Goal: Communication & Community: Answer question/provide support

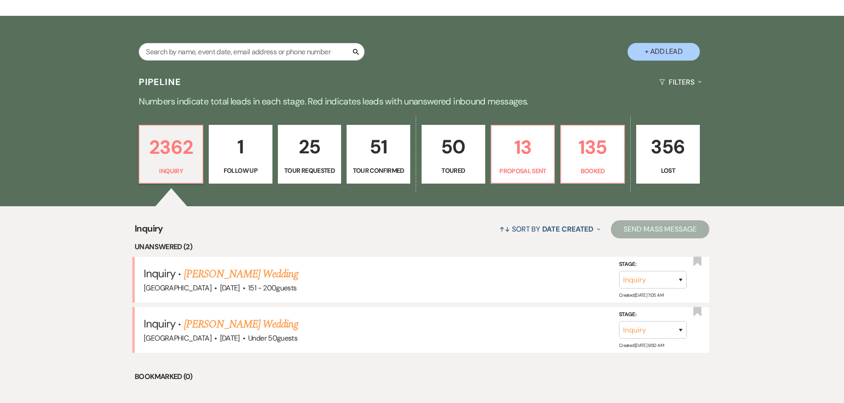
scroll to position [181, 0]
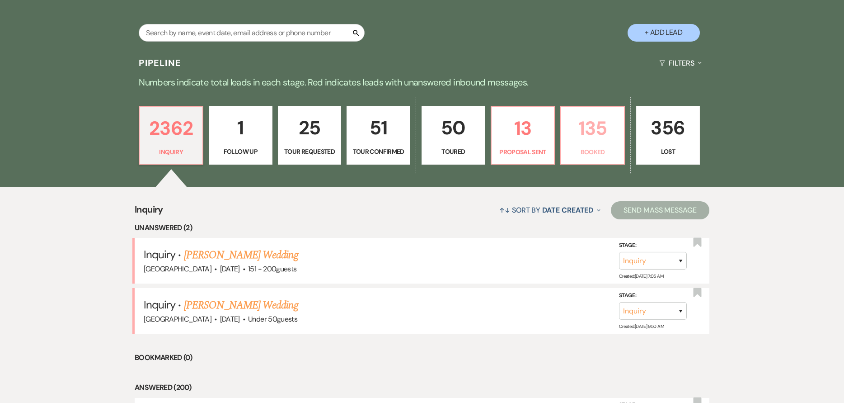
click at [622, 138] on link "135 Booked" at bounding box center [593, 135] width 65 height 59
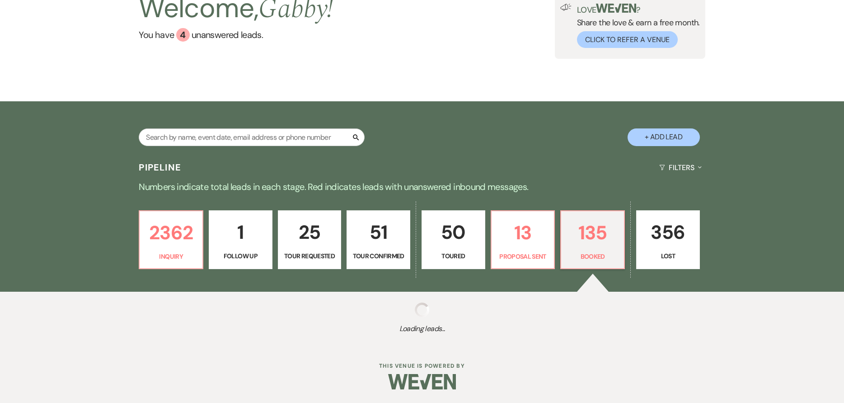
select select "7"
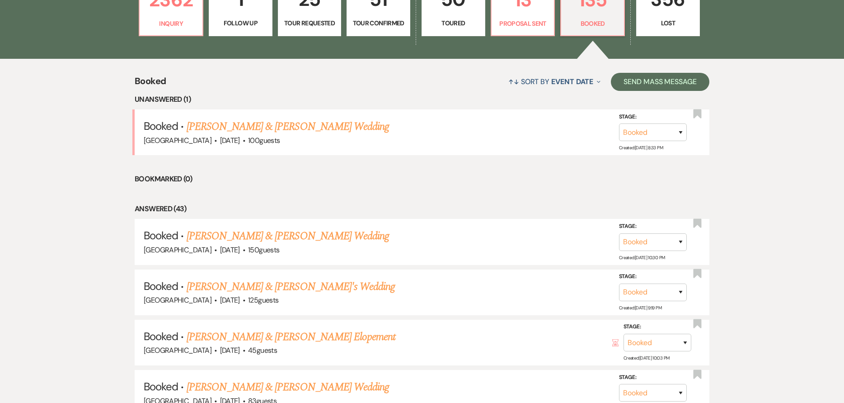
scroll to position [316, 0]
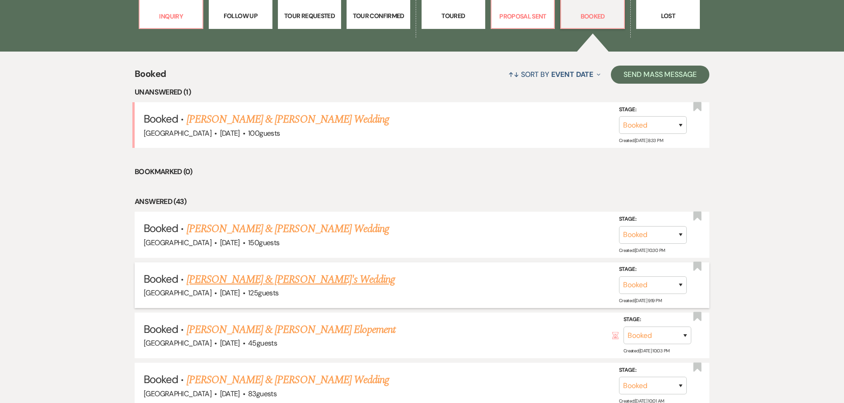
click at [326, 277] on link "[PERSON_NAME] & [PERSON_NAME]'s Wedding" at bounding box center [291, 279] width 209 height 16
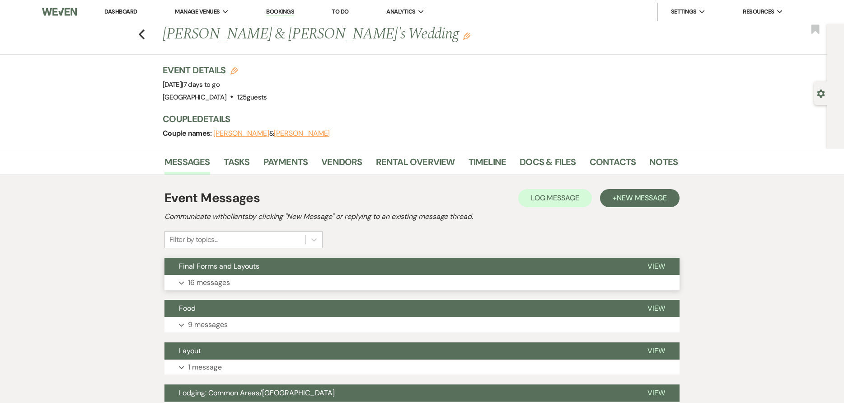
click at [353, 260] on button "Final Forms and Layouts" at bounding box center [399, 266] width 469 height 17
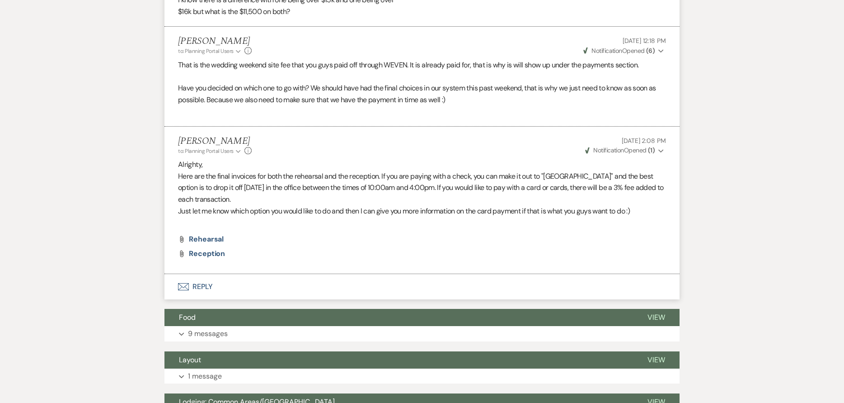
scroll to position [1808, 0]
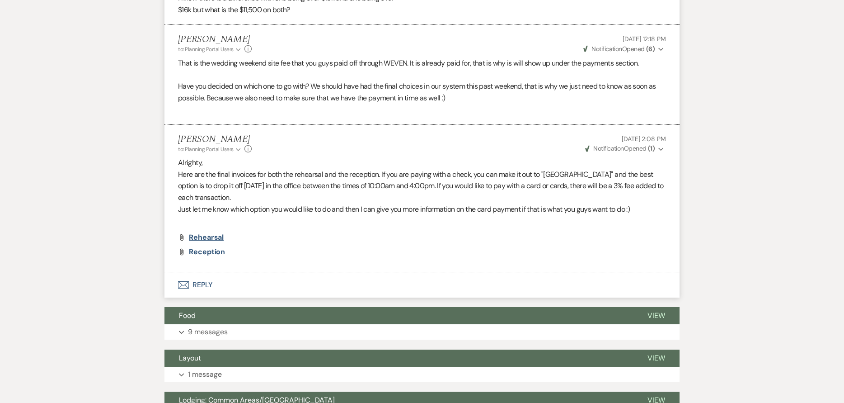
click at [202, 242] on span "Rehearsal" at bounding box center [206, 236] width 35 height 9
click at [212, 256] on span "Reception" at bounding box center [207, 251] width 36 height 9
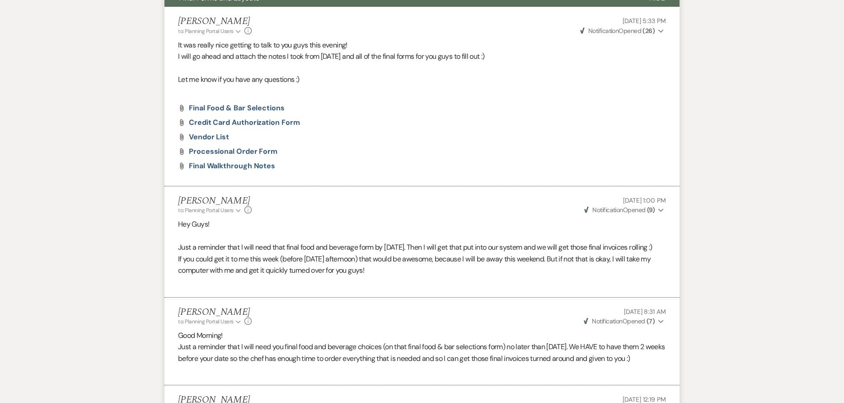
scroll to position [136, 0]
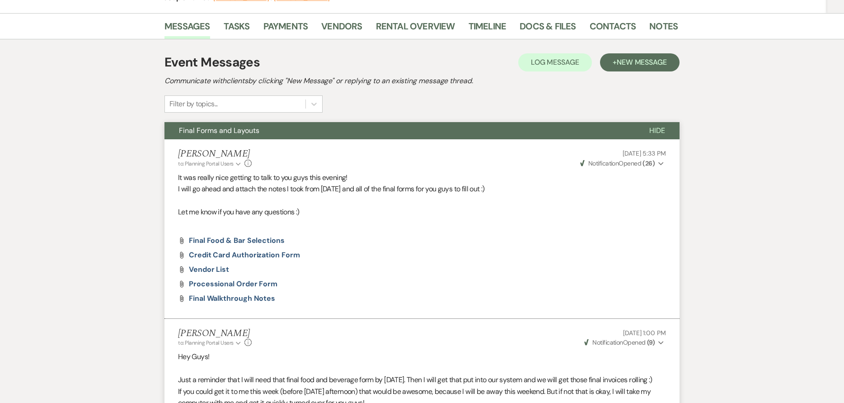
click at [664, 126] on span "Hide" at bounding box center [658, 130] width 16 height 9
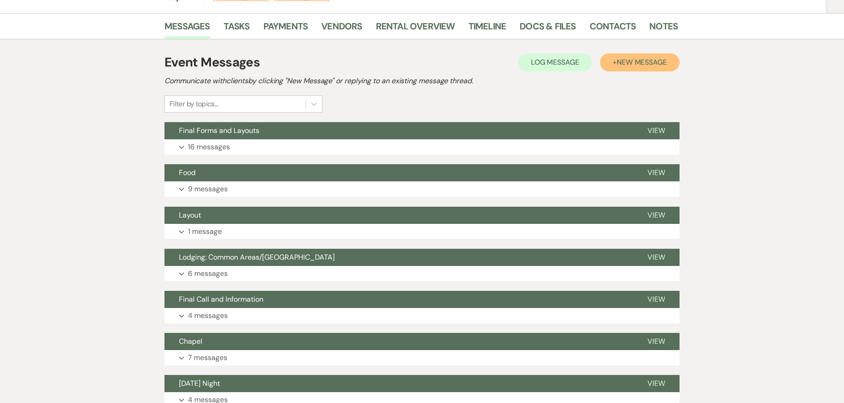
click at [621, 71] on div "Event Messages Log Log Message + New Message" at bounding box center [422, 62] width 515 height 19
click at [610, 66] on button "+ New Message" at bounding box center [640, 62] width 80 height 18
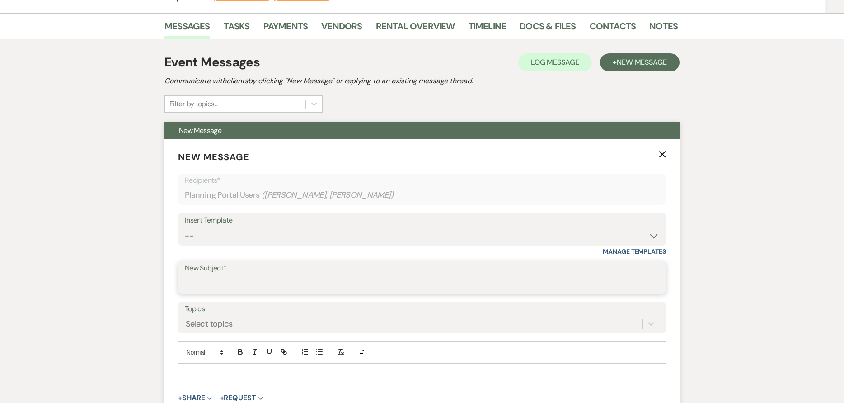
drag, startPoint x: 276, startPoint y: 283, endPoint x: 297, endPoint y: 279, distance: 21.6
click at [276, 283] on input "New Subject*" at bounding box center [422, 284] width 475 height 18
type input "Final Payment"
drag, startPoint x: 597, startPoint y: 373, endPoint x: 657, endPoint y: 382, distance: 60.5
click at [597, 373] on p at bounding box center [422, 374] width 474 height 10
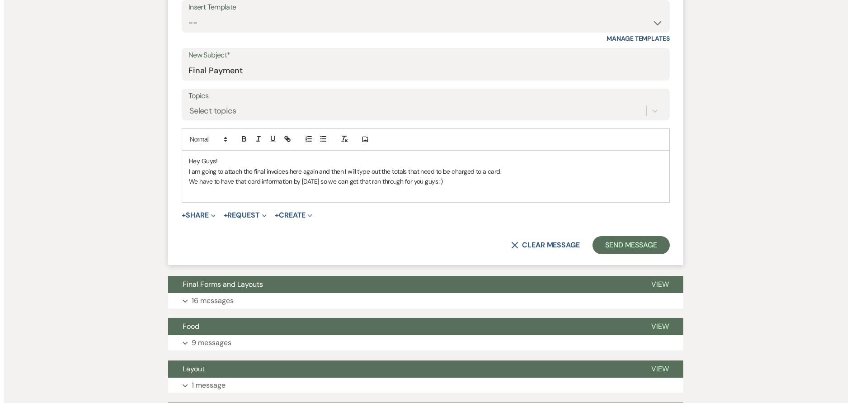
scroll to position [362, 0]
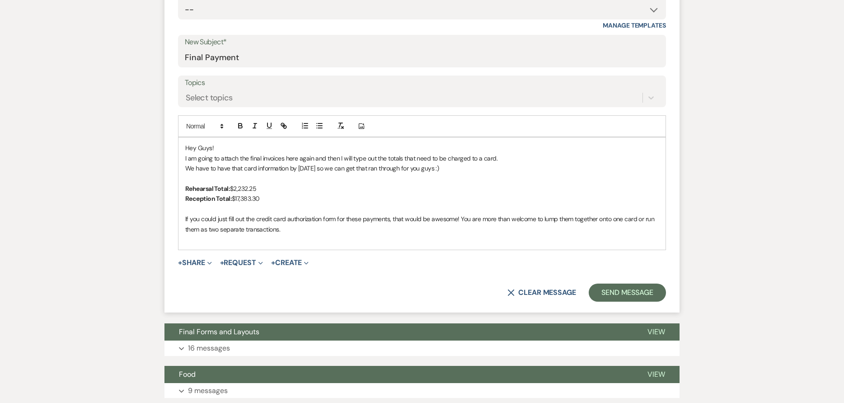
drag, startPoint x: 193, startPoint y: 266, endPoint x: 209, endPoint y: 281, distance: 21.8
click at [193, 264] on button "+ Share Expand" at bounding box center [195, 262] width 34 height 7
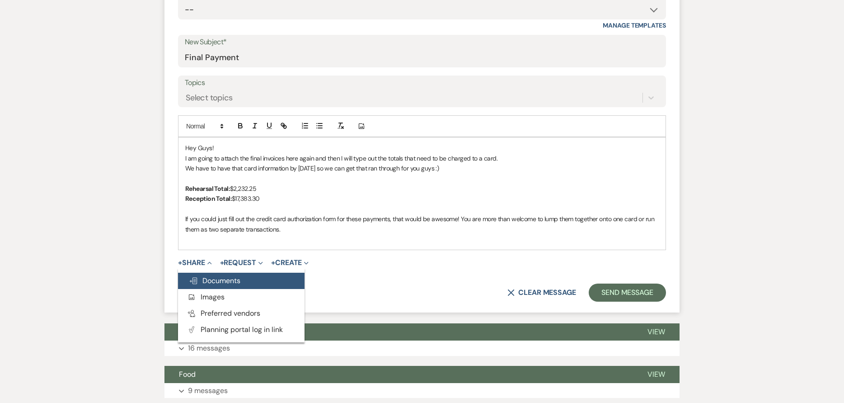
click at [218, 280] on span "Doc Upload Documents" at bounding box center [215, 280] width 52 height 9
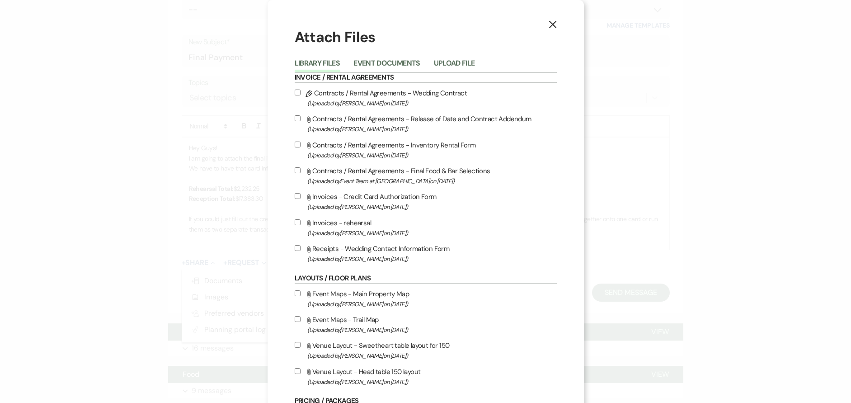
click at [295, 196] on input "Attach File Invoices - Credit Card Authorization Form (Uploaded by [PERSON_NAME…" at bounding box center [298, 196] width 6 height 6
checkbox input "true"
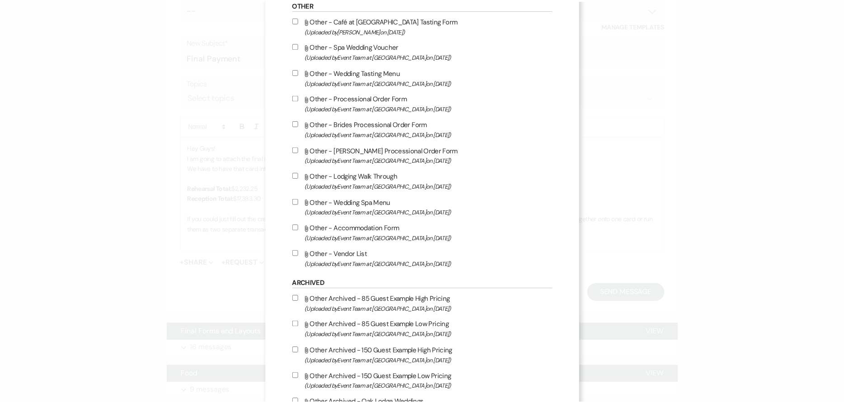
scroll to position [1023, 0]
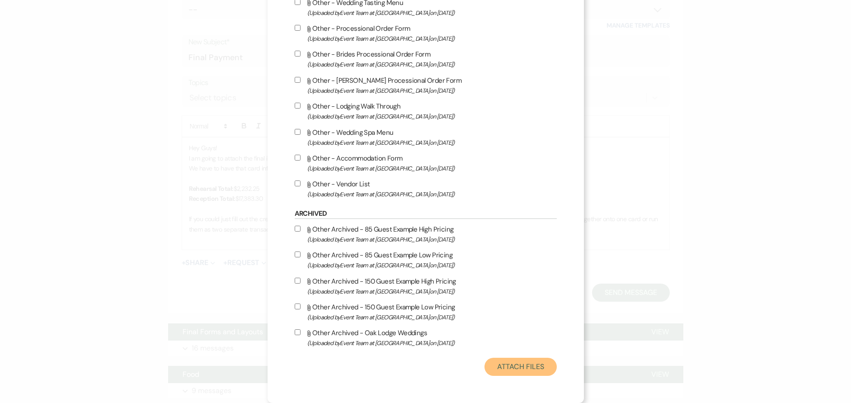
click at [505, 371] on button "Attach Files" at bounding box center [521, 367] width 72 height 18
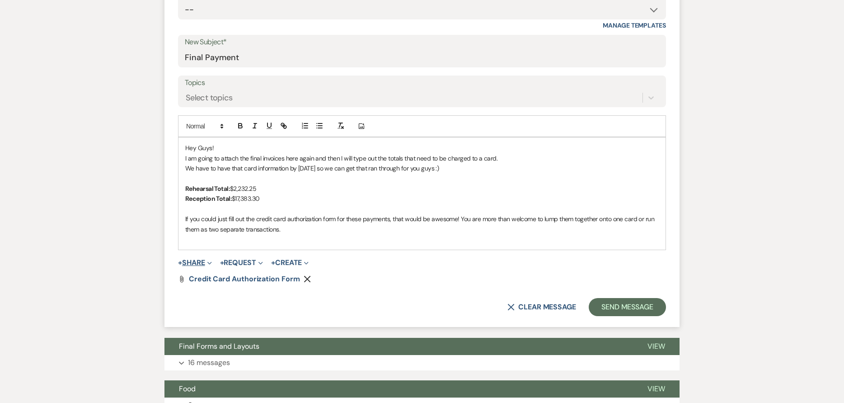
click at [210, 264] on icon "Expand" at bounding box center [209, 263] width 5 height 5
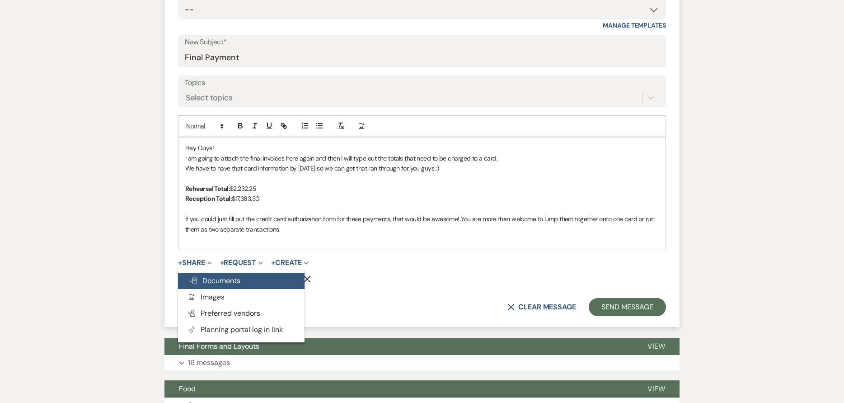
click at [220, 280] on span "Doc Upload Documents" at bounding box center [215, 280] width 52 height 9
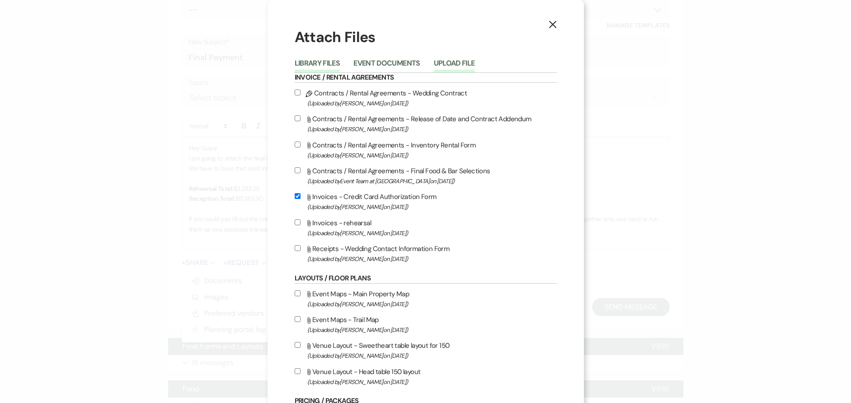
click at [450, 67] on button "Upload File" at bounding box center [454, 66] width 41 height 13
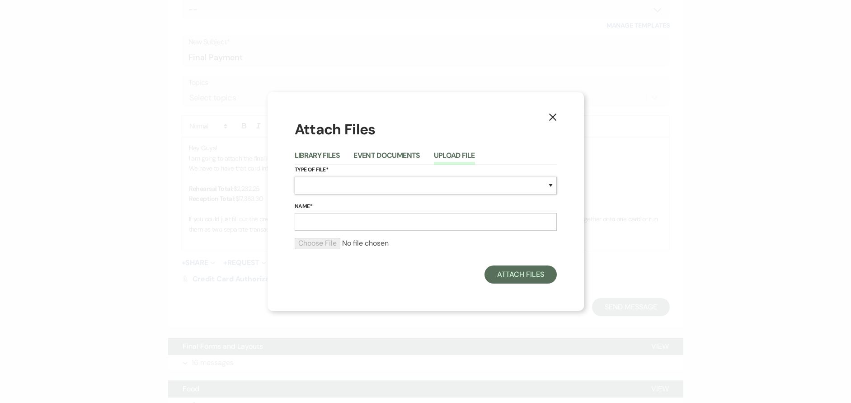
click at [474, 189] on select "Special Event Insurance Vendor Certificate of Insurance Contracts / Rental Agre…" at bounding box center [426, 186] width 262 height 18
select select "22"
click at [295, 177] on select "Special Event Insurance Vendor Certificate of Insurance Contracts / Rental Agre…" at bounding box center [426, 186] width 262 height 18
click at [376, 226] on input "Name*" at bounding box center [426, 222] width 262 height 18
type input "Rehearsal"
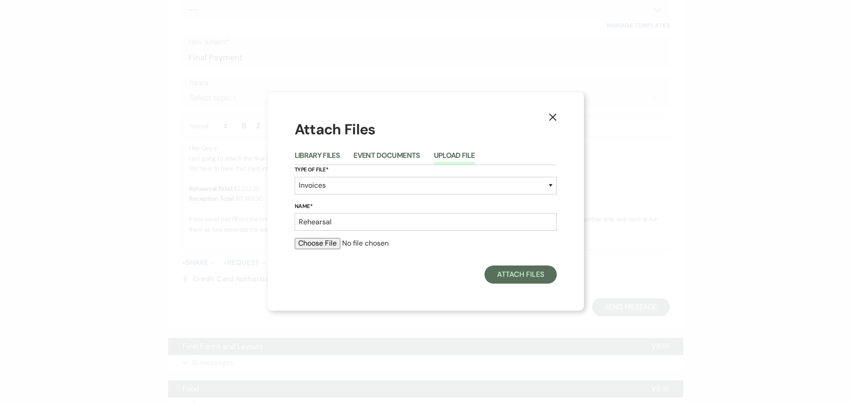
click at [310, 244] on input "file" at bounding box center [426, 243] width 262 height 11
click at [555, 120] on use "button" at bounding box center [552, 116] width 7 height 7
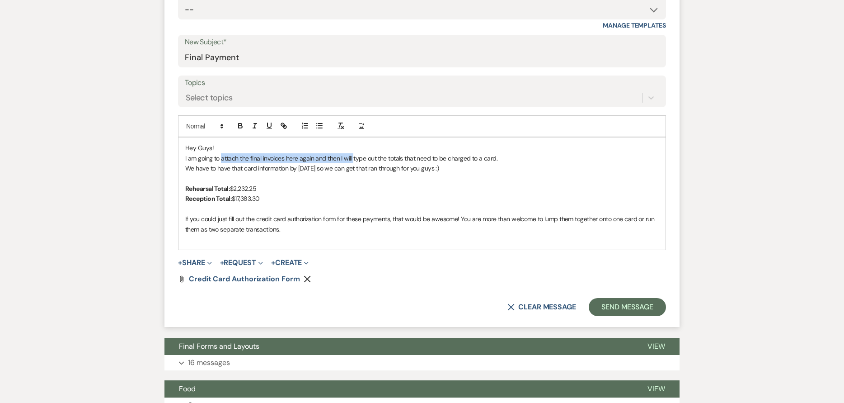
drag, startPoint x: 353, startPoint y: 161, endPoint x: 221, endPoint y: 155, distance: 132.1
click at [221, 155] on p "I am going to attach the final invoices here again and then I will type out the…" at bounding box center [422, 158] width 474 height 10
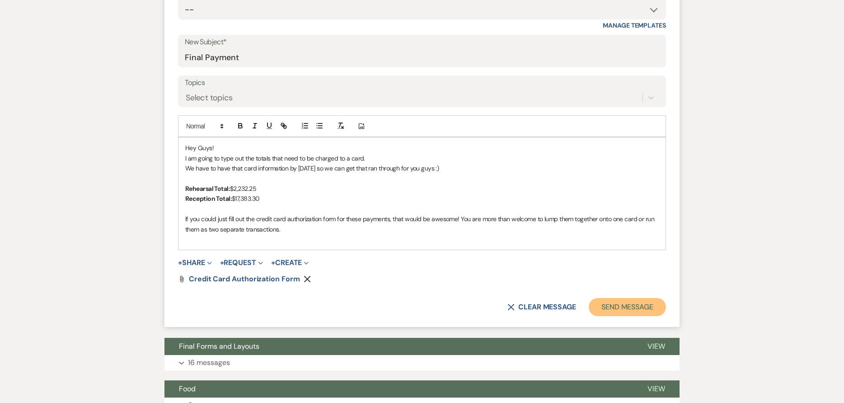
click at [611, 303] on button "Send Message" at bounding box center [627, 307] width 77 height 18
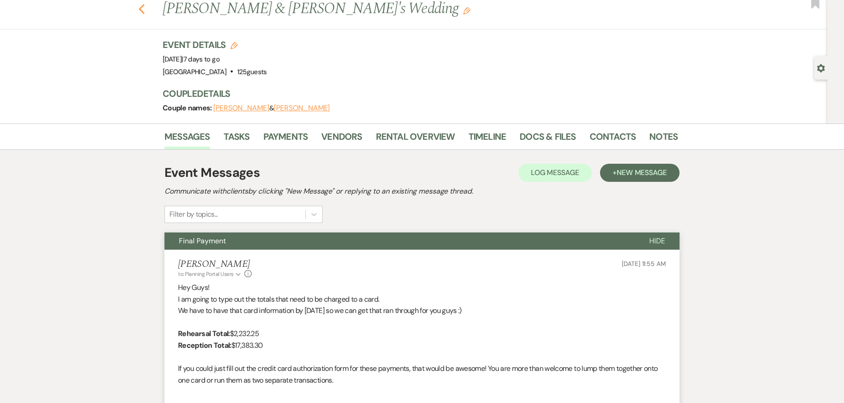
click at [145, 10] on use "button" at bounding box center [142, 9] width 6 height 10
select select "7"
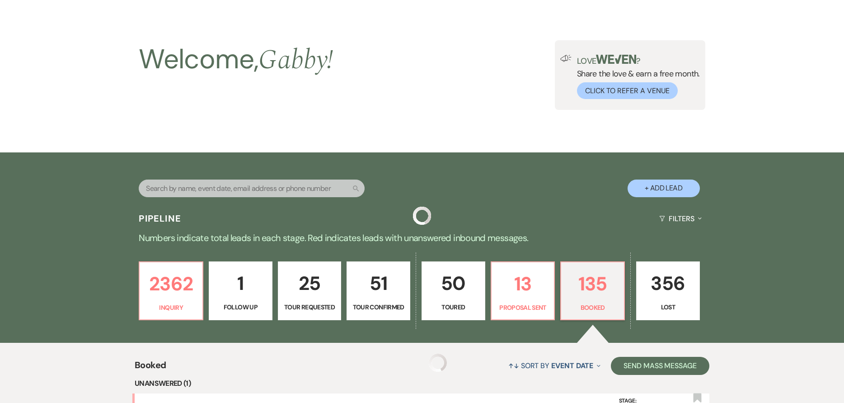
scroll to position [316, 0]
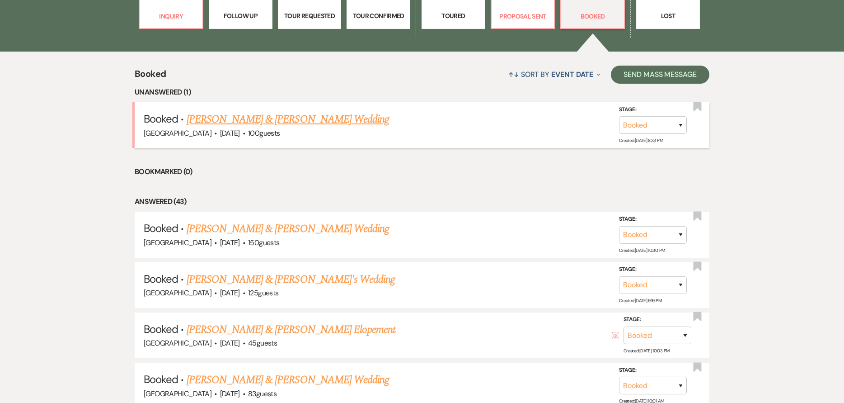
click at [285, 125] on link "[PERSON_NAME] & [PERSON_NAME] Wedding" at bounding box center [288, 119] width 203 height 16
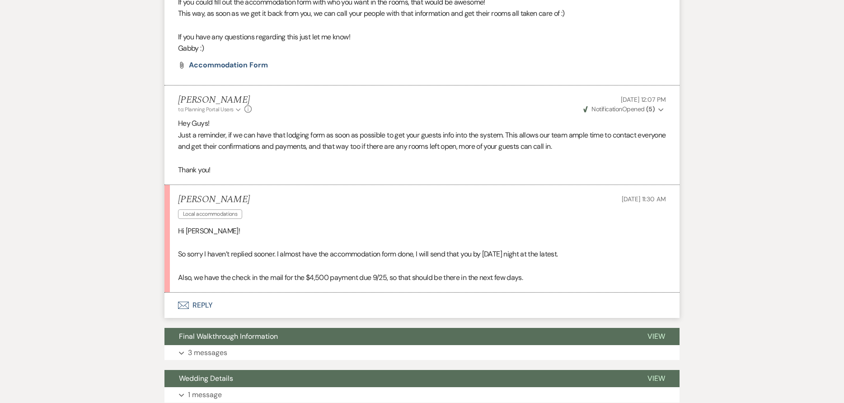
scroll to position [362, 0]
click at [254, 293] on button "Envelope Reply" at bounding box center [422, 304] width 515 height 25
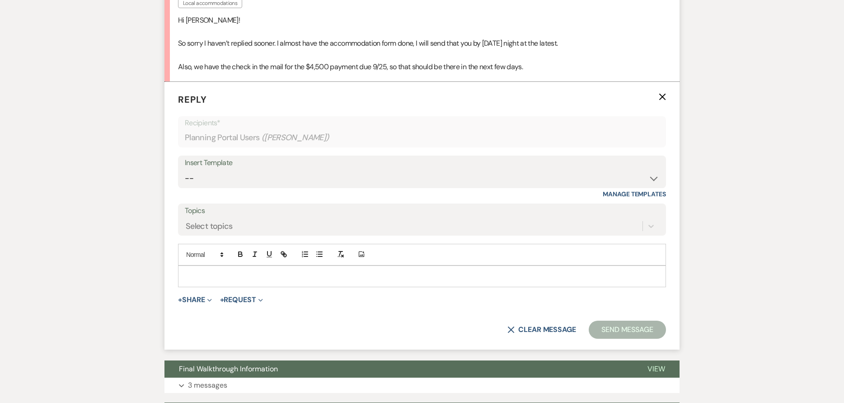
scroll to position [586, 0]
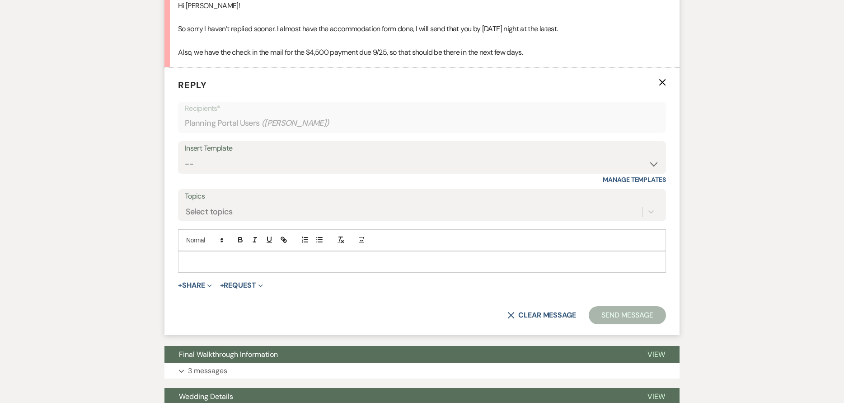
click at [246, 265] on p at bounding box center [422, 262] width 474 height 10
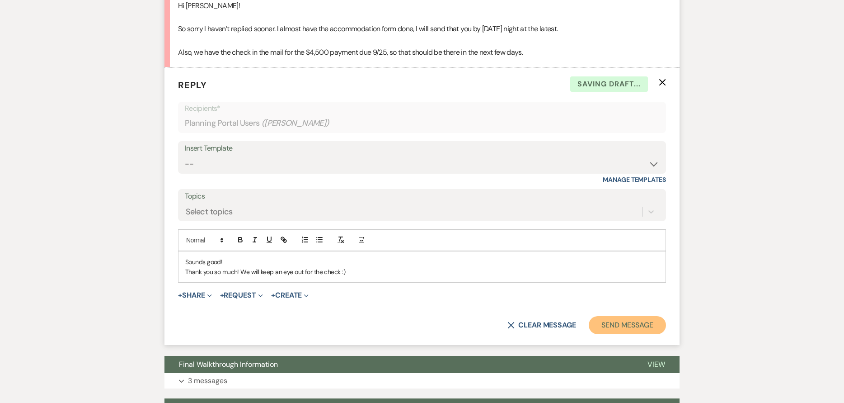
drag, startPoint x: 630, startPoint y: 320, endPoint x: 617, endPoint y: 312, distance: 15.6
click at [629, 318] on button "Send Message" at bounding box center [627, 325] width 77 height 18
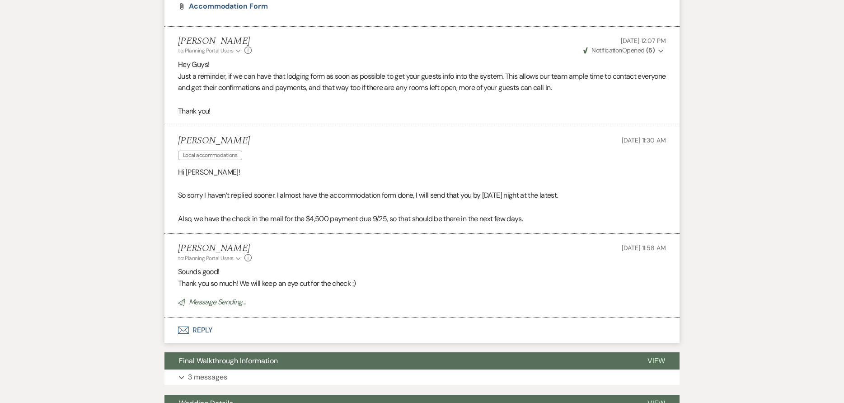
scroll to position [541, 0]
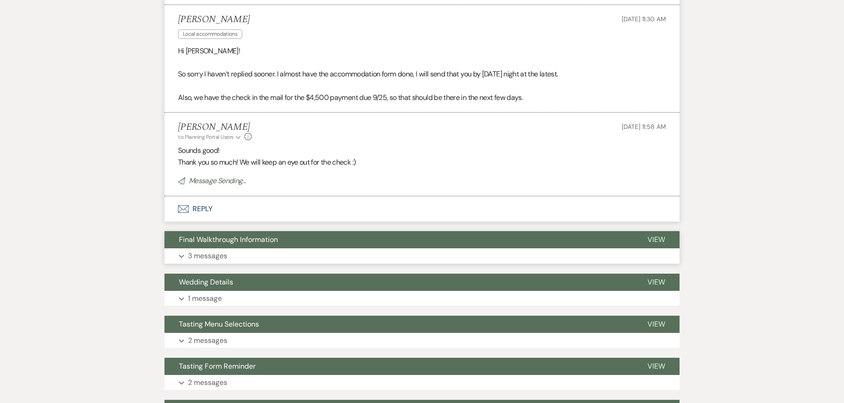
click at [260, 239] on span "Final Walkthrough Information" at bounding box center [228, 239] width 99 height 9
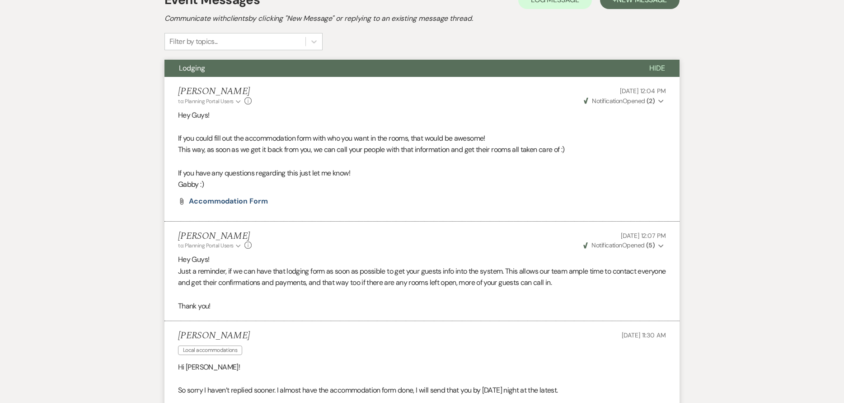
scroll to position [0, 0]
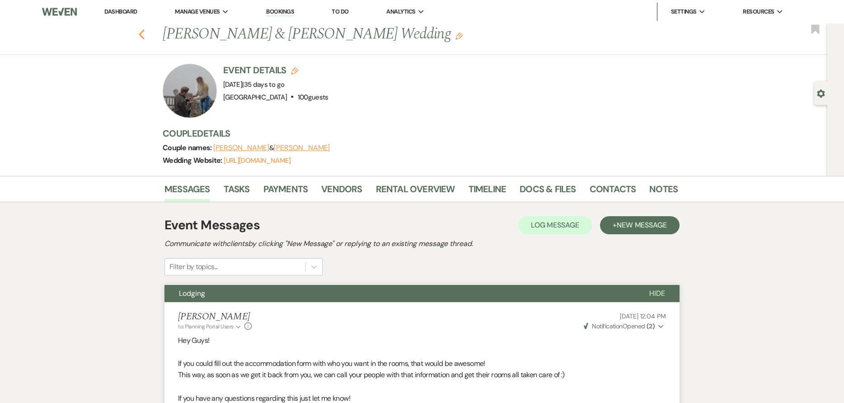
click at [145, 33] on use "button" at bounding box center [142, 34] width 6 height 10
select select "7"
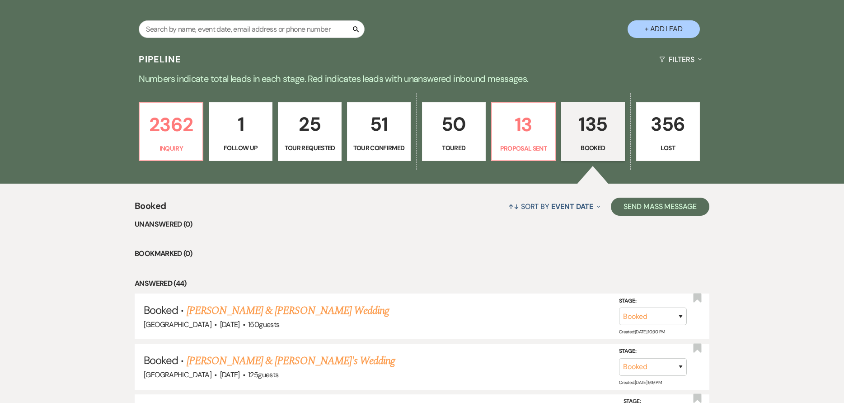
scroll to position [136, 0]
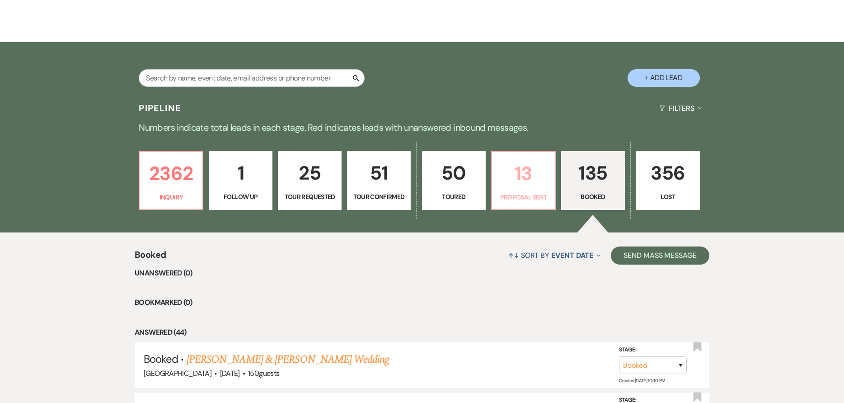
click at [523, 186] on p "13" at bounding box center [524, 173] width 52 height 30
select select "6"
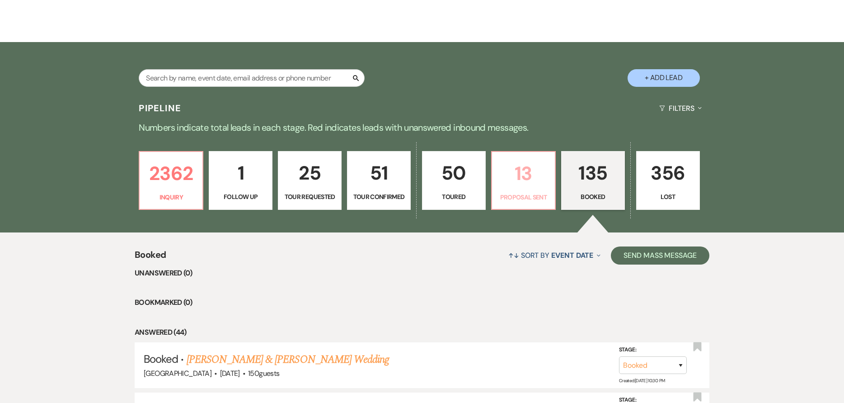
select select "6"
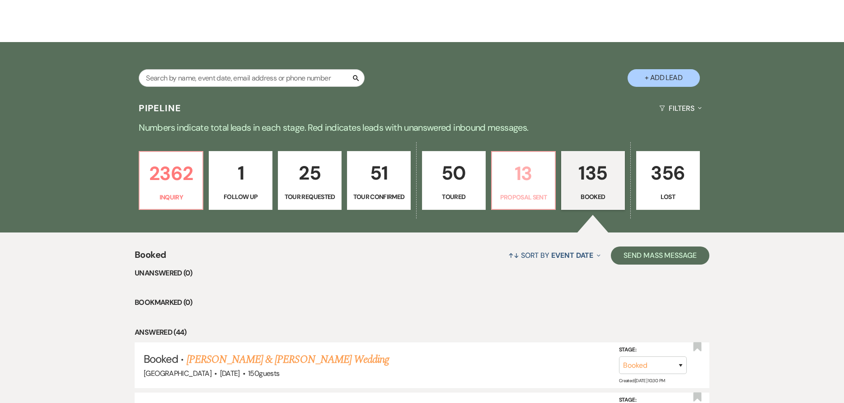
select select "6"
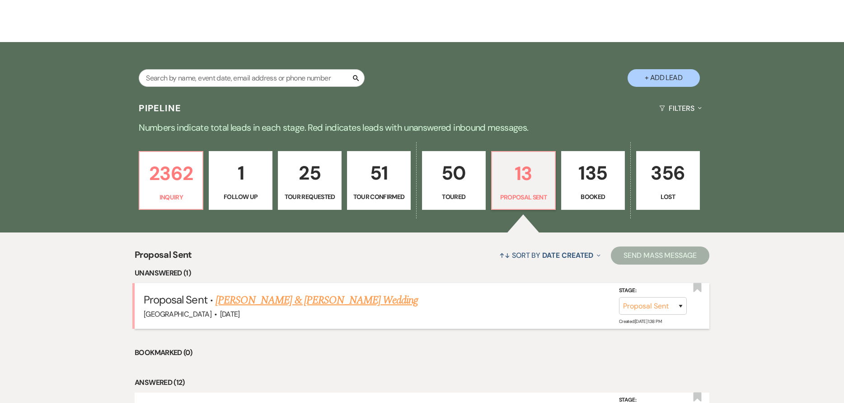
click at [304, 300] on link "[PERSON_NAME] & [PERSON_NAME] Wedding" at bounding box center [317, 300] width 203 height 16
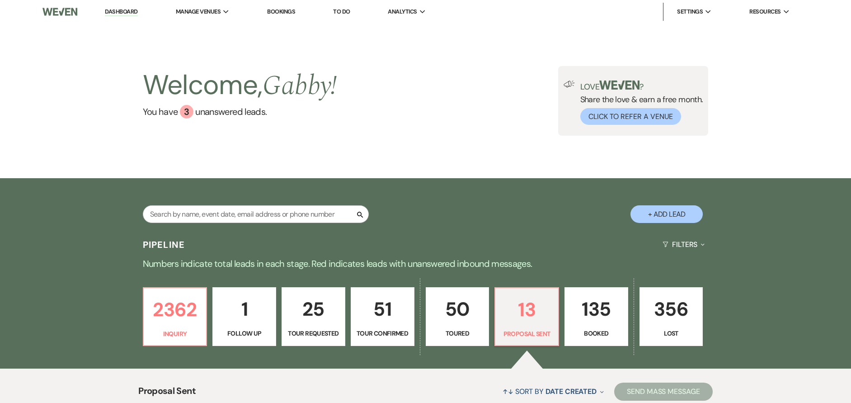
select select "6"
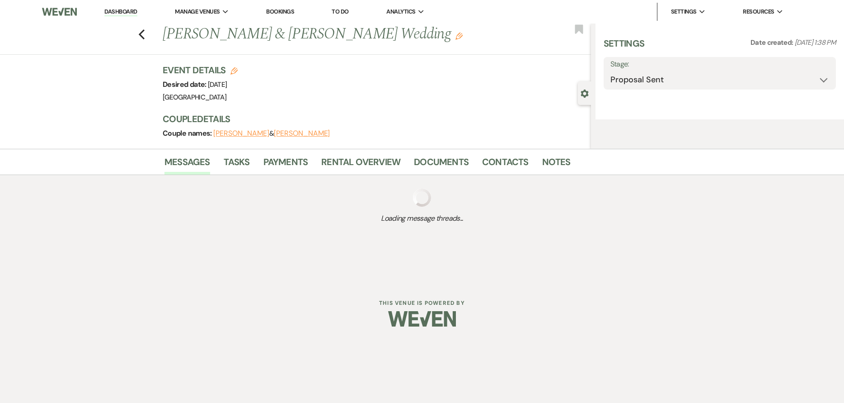
select select "5"
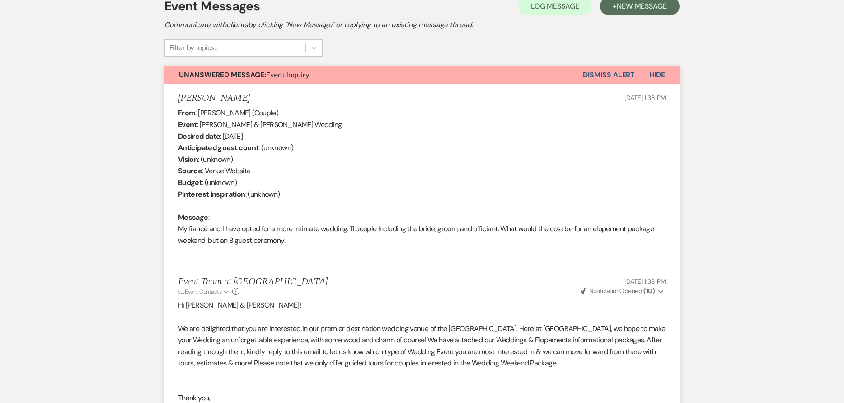
scroll to position [98, 0]
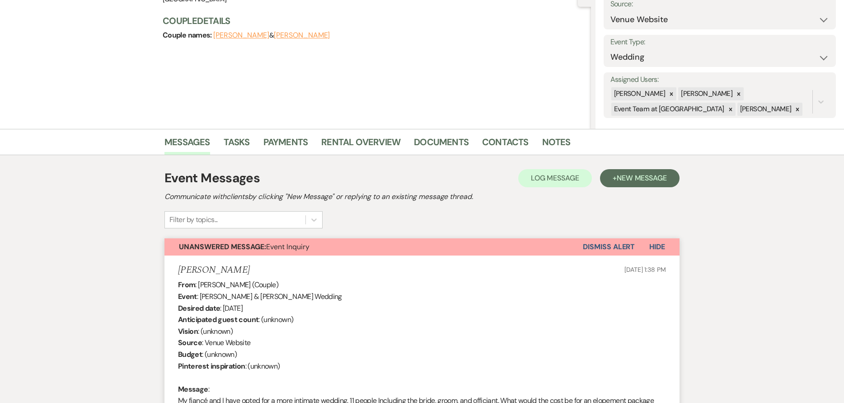
click at [608, 245] on button "Dismiss Alert" at bounding box center [609, 246] width 52 height 17
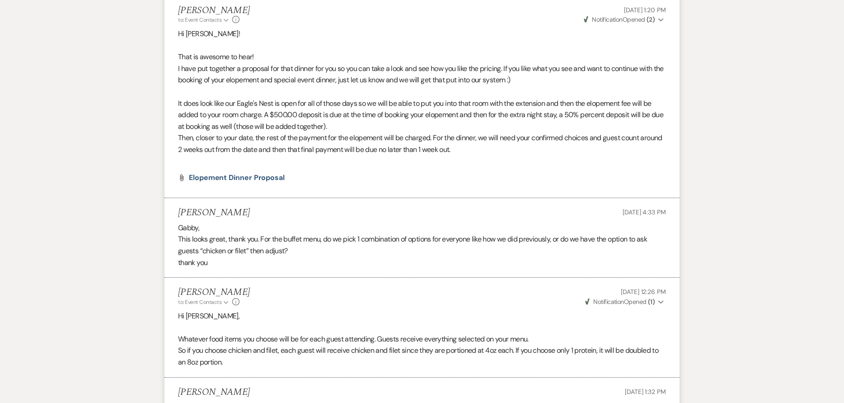
scroll to position [1680, 0]
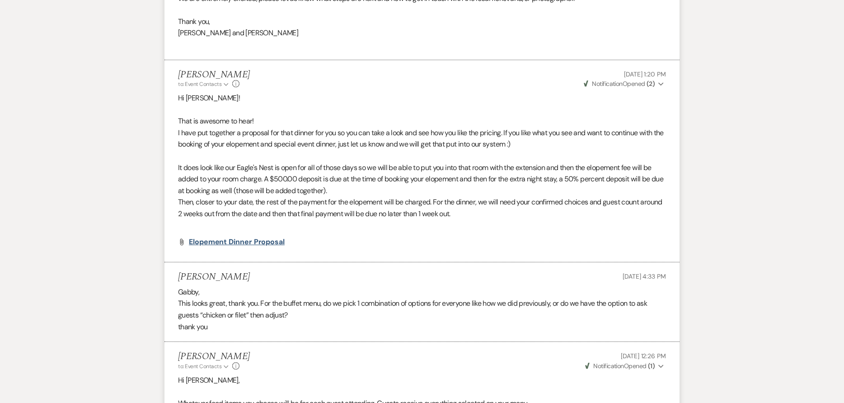
click at [203, 240] on span "Elopement Dinner Proposal" at bounding box center [237, 241] width 96 height 9
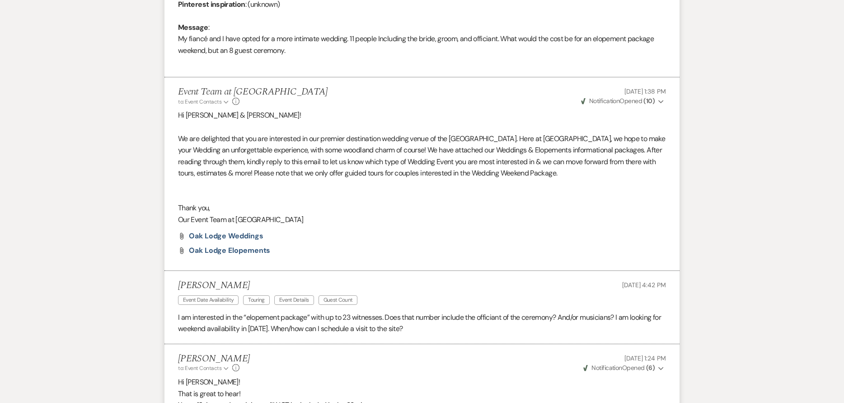
scroll to position [189, 0]
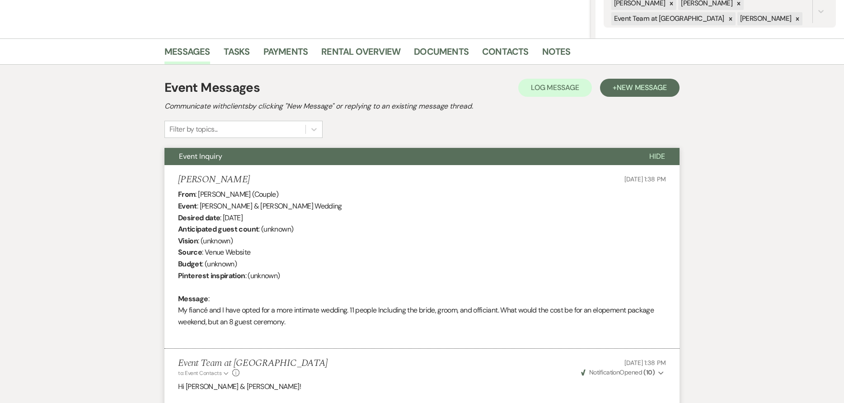
click at [649, 157] on button "Hide" at bounding box center [657, 156] width 45 height 17
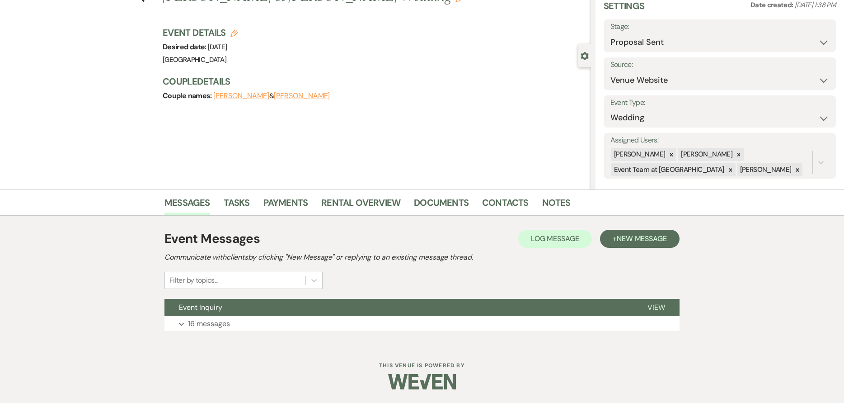
scroll to position [38, 0]
click at [661, 245] on button "+ New Message" at bounding box center [640, 239] width 80 height 18
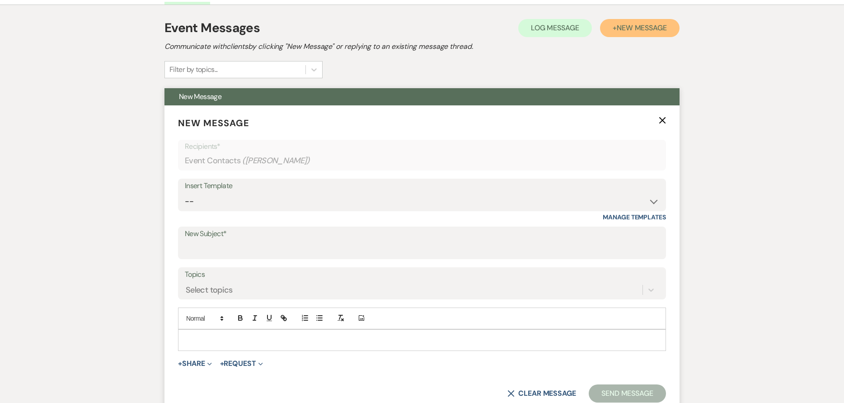
scroll to position [309, 0]
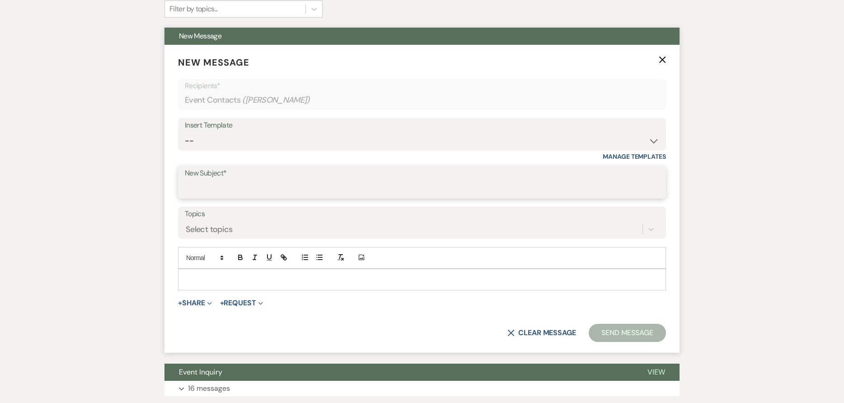
click at [288, 195] on input "New Subject*" at bounding box center [422, 189] width 475 height 18
type input "Elopement Booking"
click at [268, 285] on div at bounding box center [422, 279] width 487 height 21
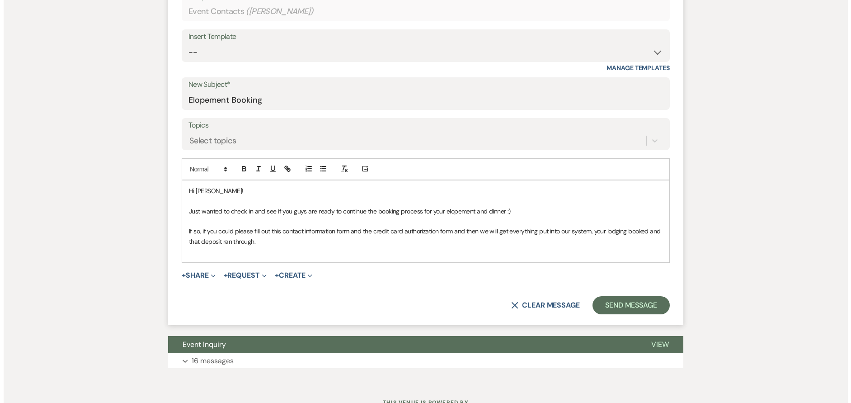
scroll to position [399, 0]
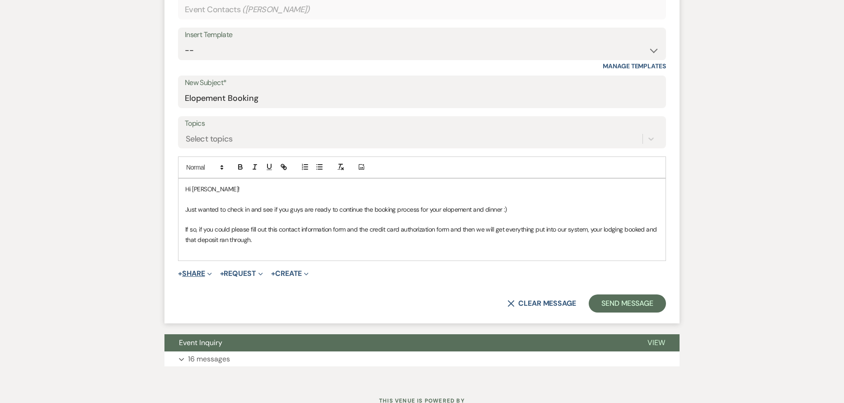
click at [203, 271] on button "+ Share Expand" at bounding box center [195, 273] width 34 height 7
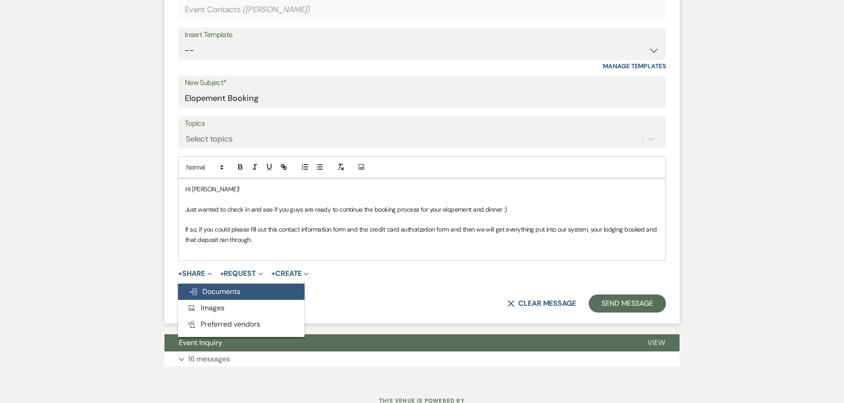
click at [213, 286] on button "Doc Upload Documents" at bounding box center [241, 291] width 127 height 16
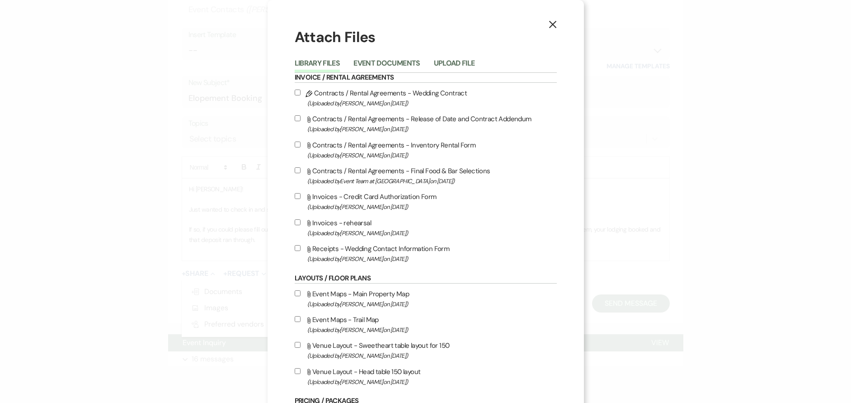
click at [295, 195] on input "Attach File Invoices - Credit Card Authorization Form (Uploaded by [PERSON_NAME…" at bounding box center [298, 196] width 6 height 6
checkbox input "true"
click at [295, 246] on input "Attach File Receipts - Wedding Contact Information Form (Uploaded by [PERSON_NA…" at bounding box center [298, 248] width 6 height 6
checkbox input "true"
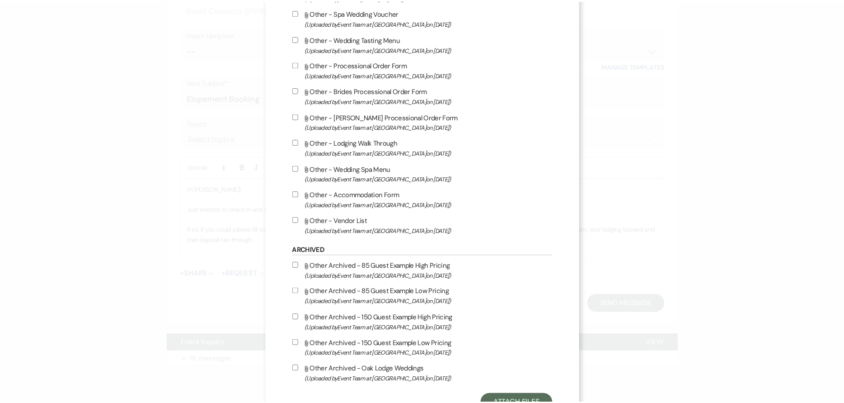
scroll to position [1023, 0]
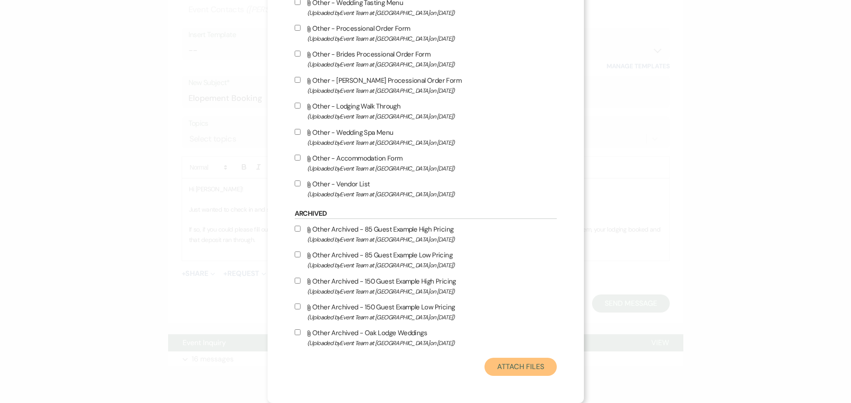
click at [527, 361] on button "Attach Files" at bounding box center [521, 367] width 72 height 18
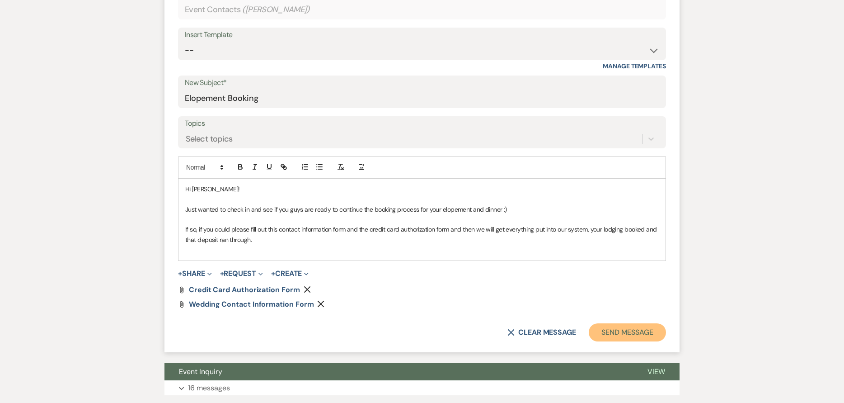
click at [616, 332] on button "Send Message" at bounding box center [627, 332] width 77 height 18
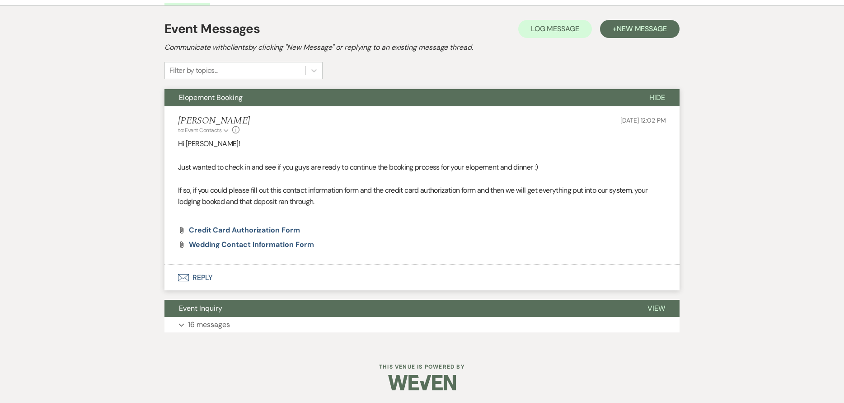
scroll to position [248, 0]
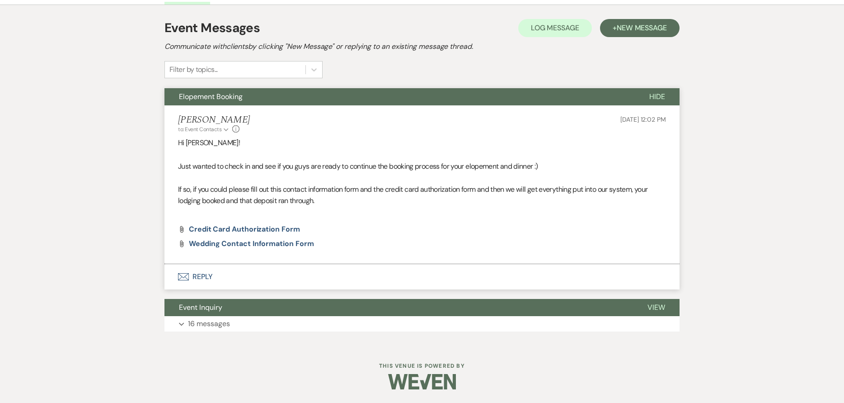
click at [239, 277] on button "Envelope Reply" at bounding box center [422, 276] width 515 height 25
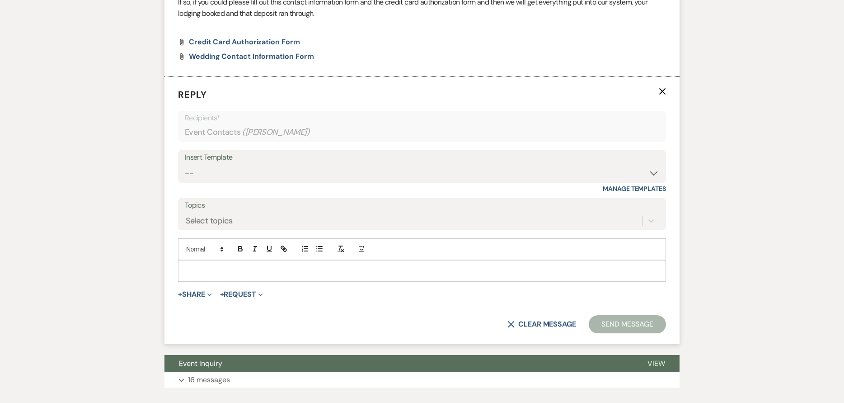
scroll to position [444, 0]
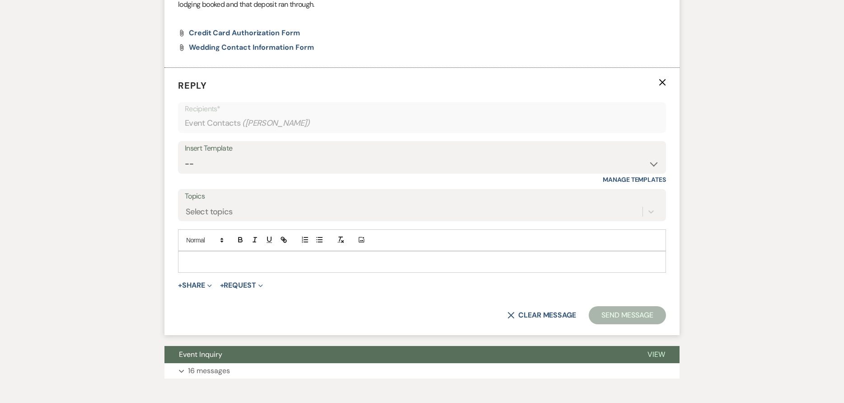
click at [236, 263] on p at bounding box center [422, 262] width 474 height 10
click at [664, 84] on icon "X" at bounding box center [662, 82] width 7 height 7
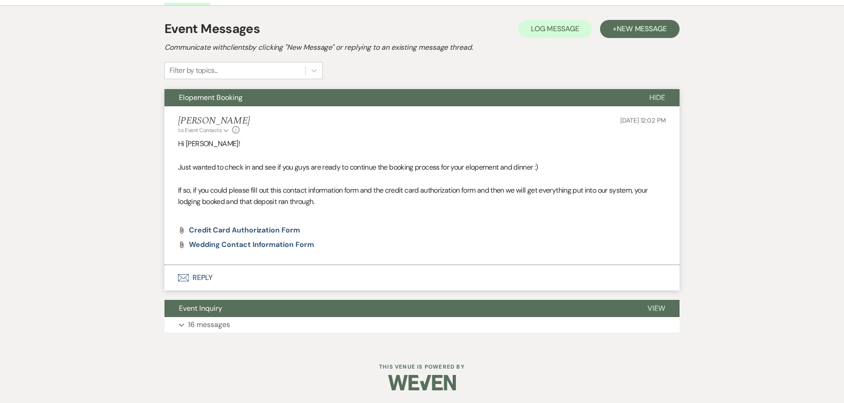
scroll to position [248, 0]
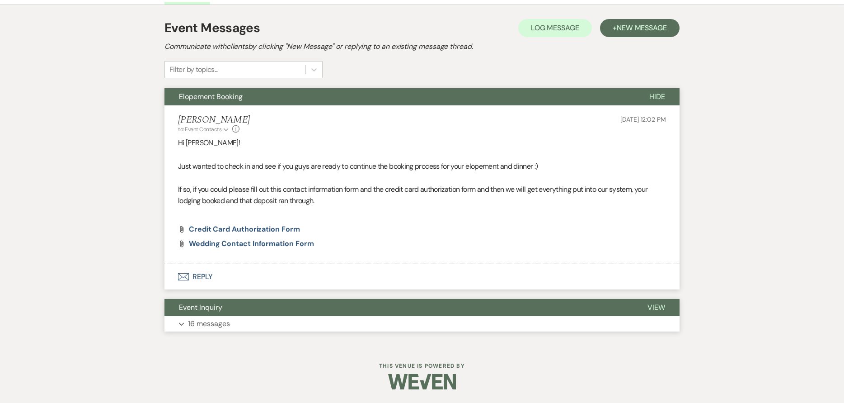
click at [239, 316] on button "Event Inquiry" at bounding box center [399, 307] width 469 height 17
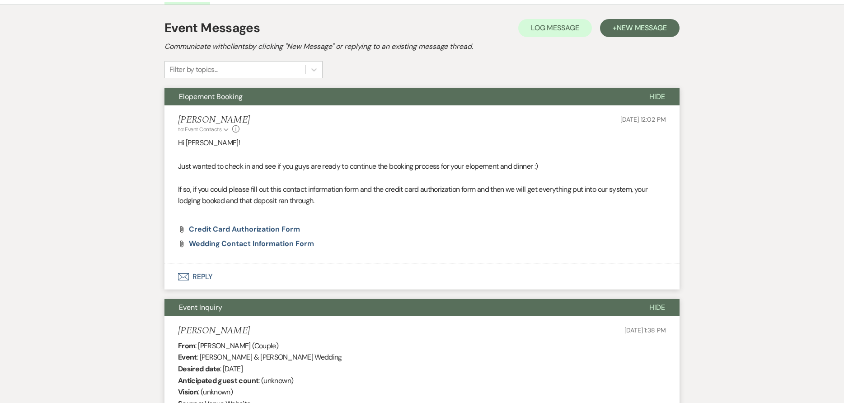
click at [658, 302] on span "Hide" at bounding box center [658, 306] width 16 height 9
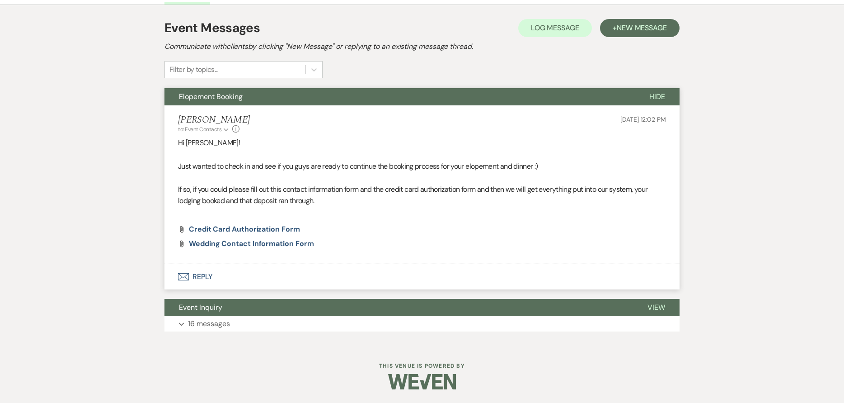
click at [231, 277] on button "Envelope Reply" at bounding box center [422, 276] width 515 height 25
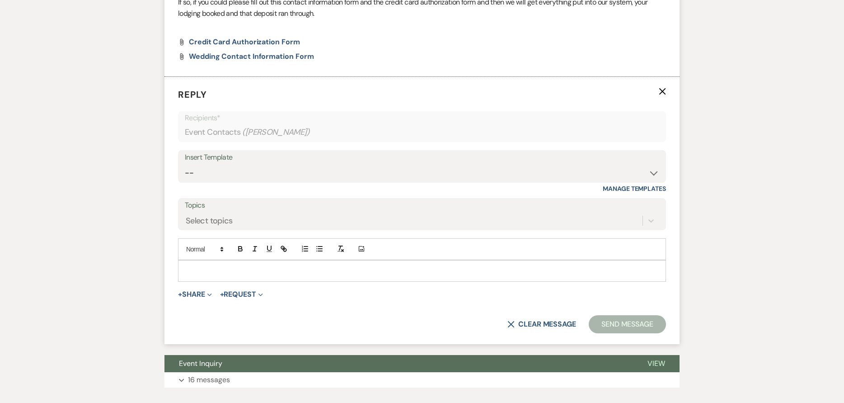
scroll to position [444, 0]
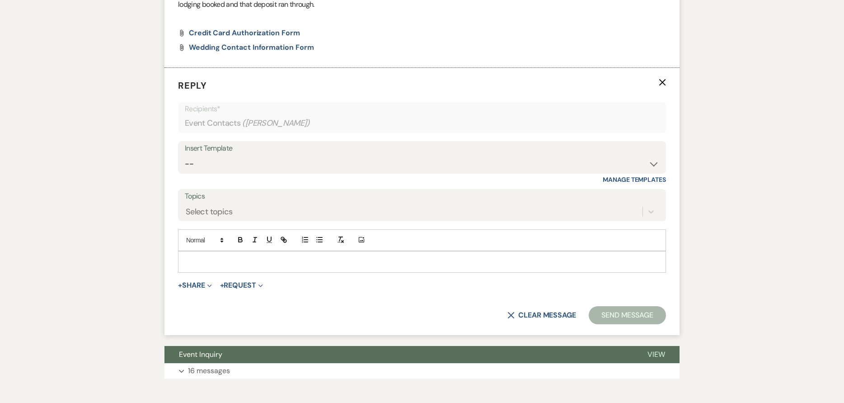
click at [252, 266] on p at bounding box center [422, 262] width 474 height 10
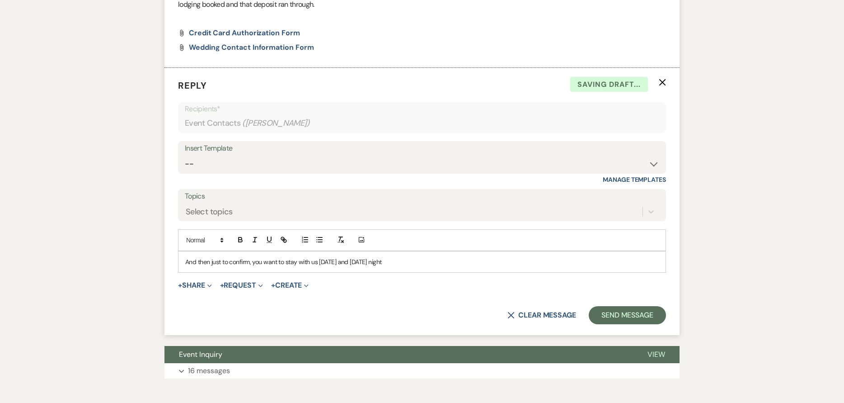
click at [319, 264] on p "And then just to confirm, you want to stay with us [DATE] and [DATE] night" at bounding box center [422, 262] width 474 height 10
click at [413, 269] on div "And then just to confirm, you want to stay with us that [DATE] and [DATE] night" at bounding box center [422, 261] width 487 height 21
click at [617, 318] on button "Send Message" at bounding box center [627, 315] width 77 height 18
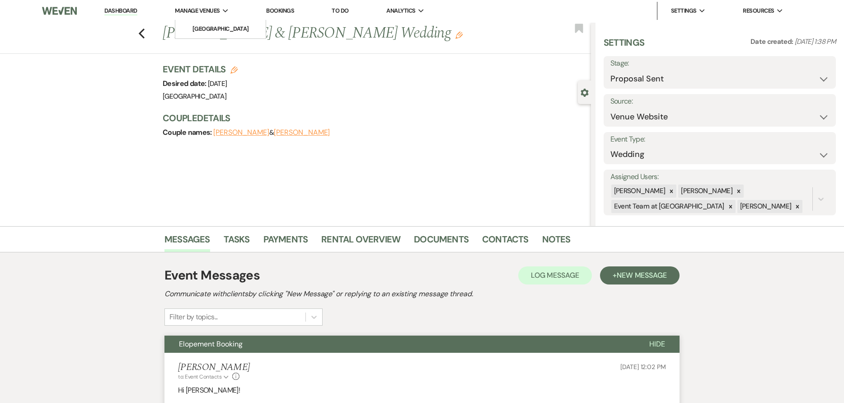
scroll to position [0, 0]
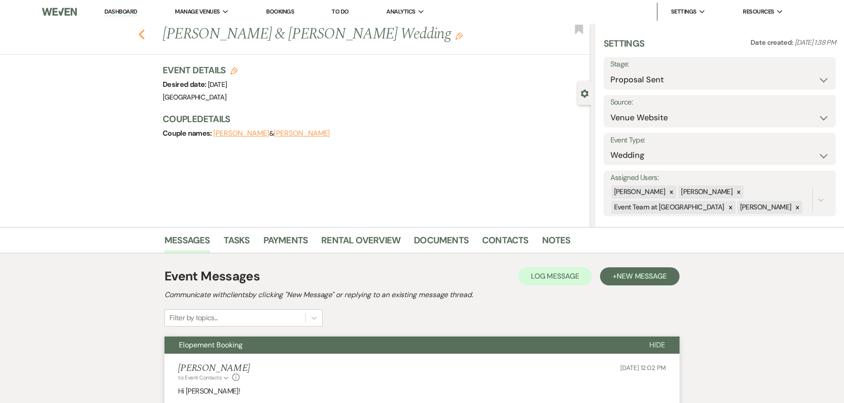
click at [145, 33] on use "button" at bounding box center [142, 34] width 6 height 10
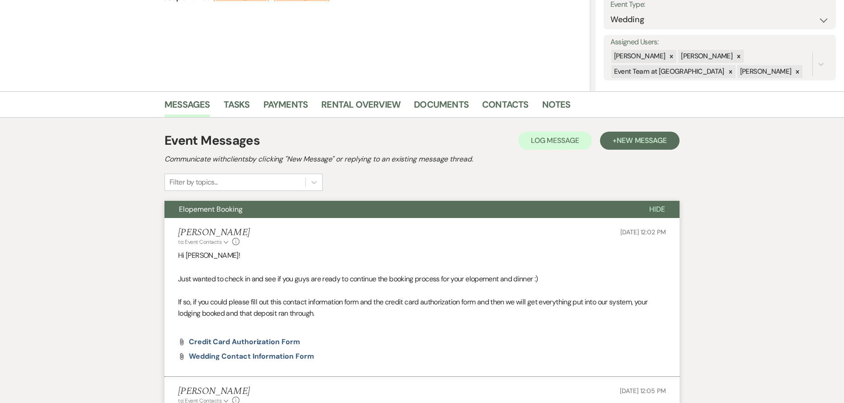
select select "6"
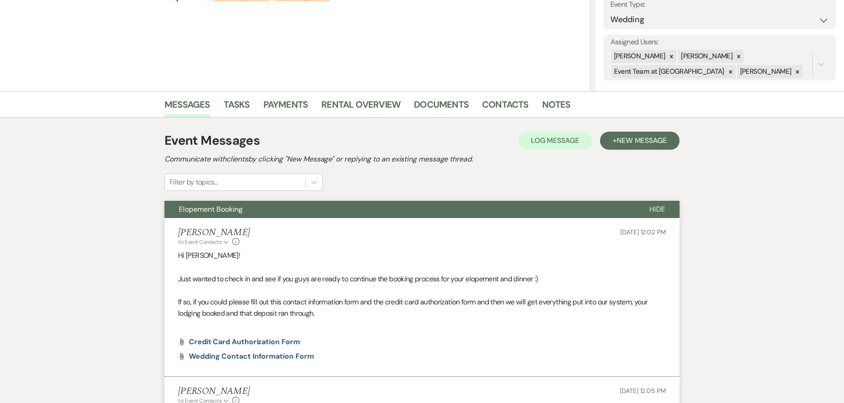
select select "6"
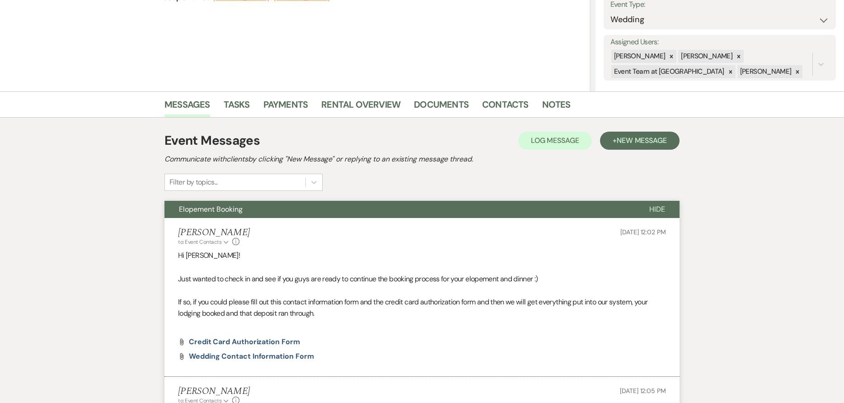
select select "6"
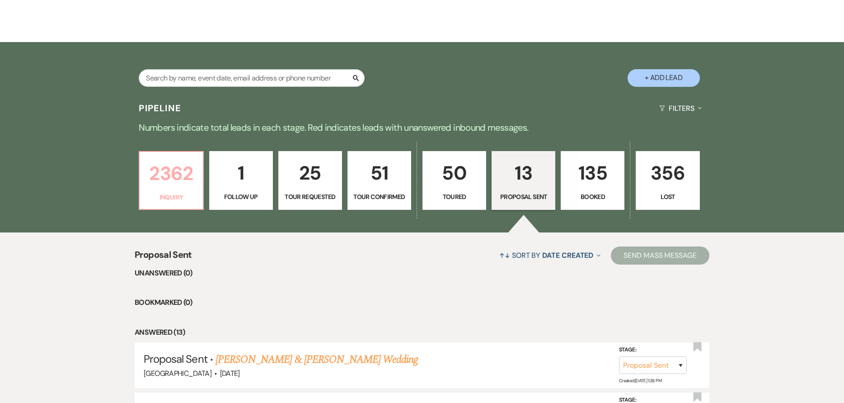
click at [177, 174] on p "2362" at bounding box center [171, 173] width 52 height 30
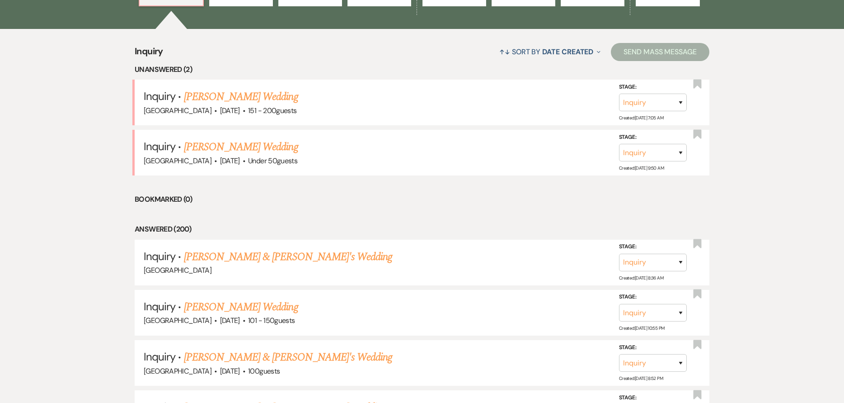
scroll to position [407, 0]
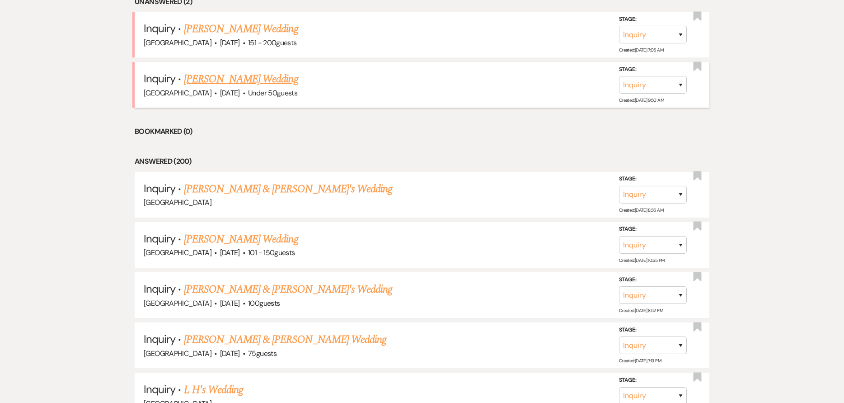
click at [233, 83] on link "[PERSON_NAME] Wedding" at bounding box center [241, 79] width 114 height 16
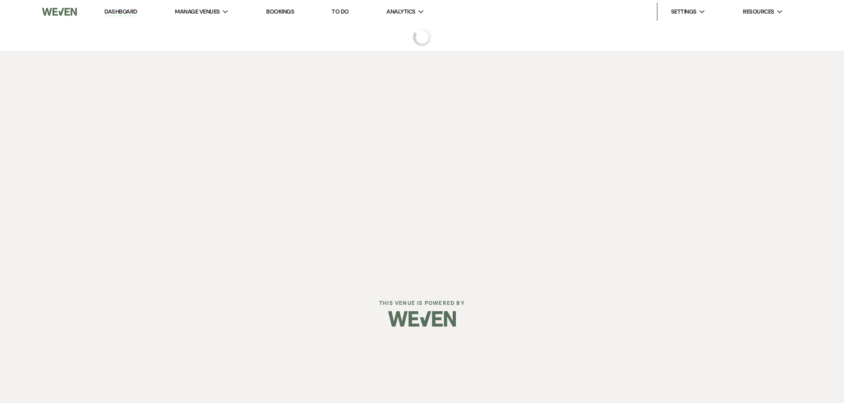
select select "2"
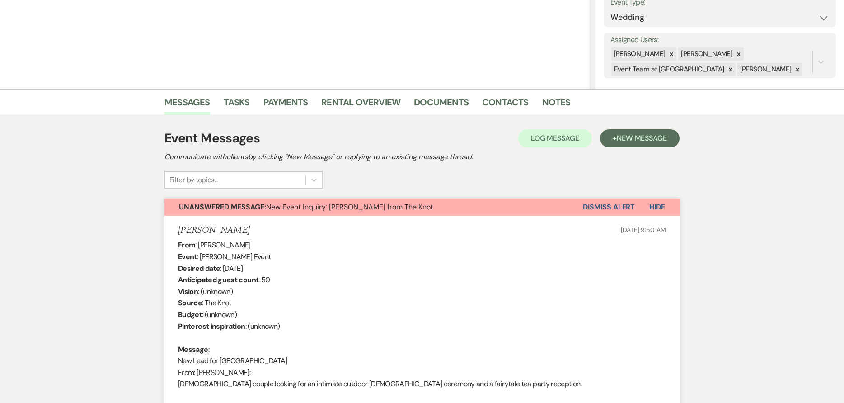
scroll to position [62, 0]
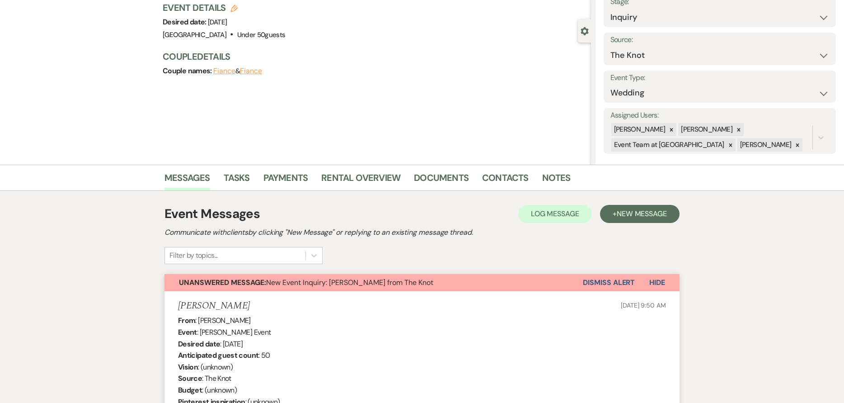
drag, startPoint x: 630, startPoint y: 282, endPoint x: 437, endPoint y: 228, distance: 200.4
click at [628, 281] on button "Dismiss Alert" at bounding box center [609, 282] width 52 height 17
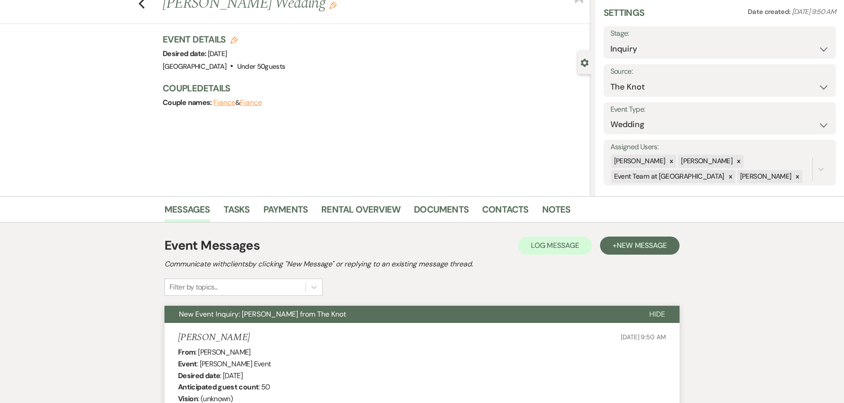
scroll to position [0, 0]
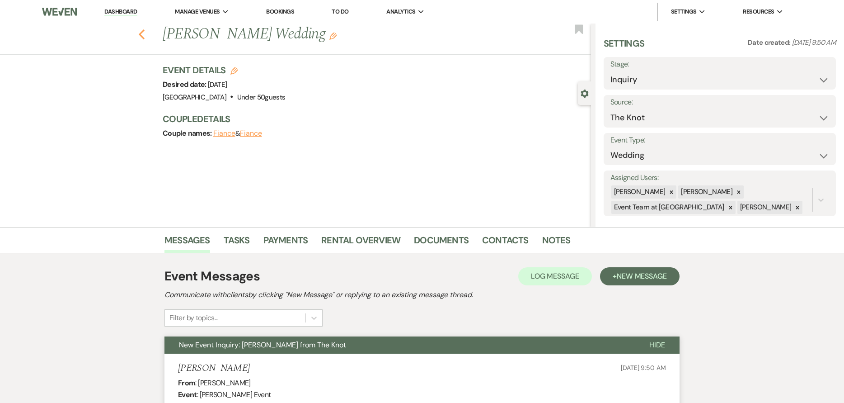
click at [145, 32] on icon "Previous" at bounding box center [141, 34] width 7 height 11
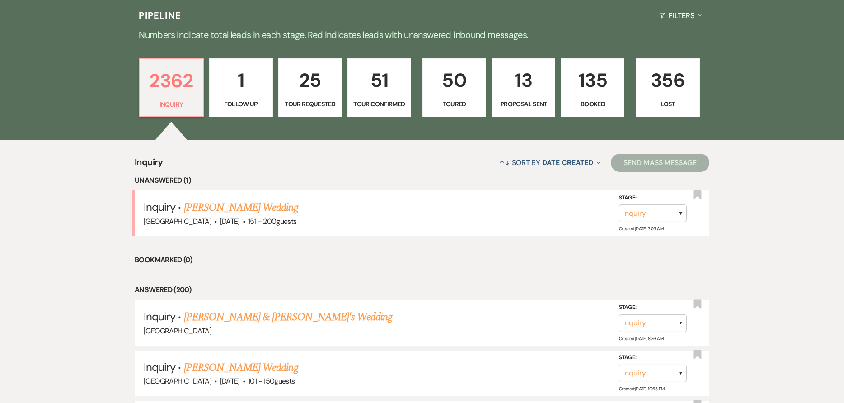
scroll to position [226, 0]
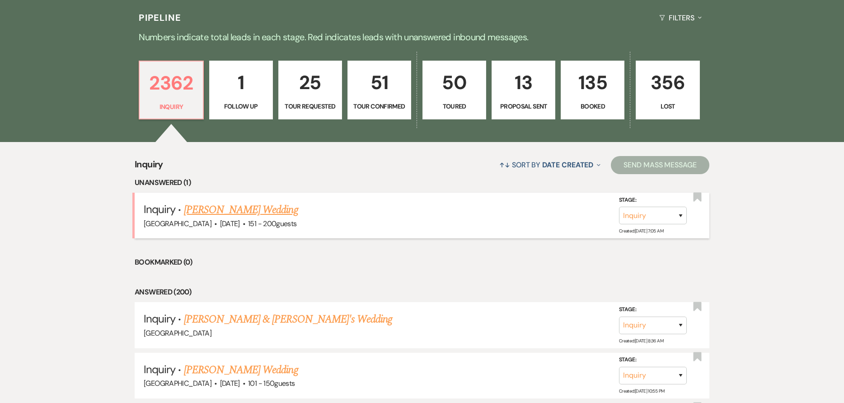
click at [216, 209] on link "[PERSON_NAME] Wedding" at bounding box center [241, 210] width 114 height 16
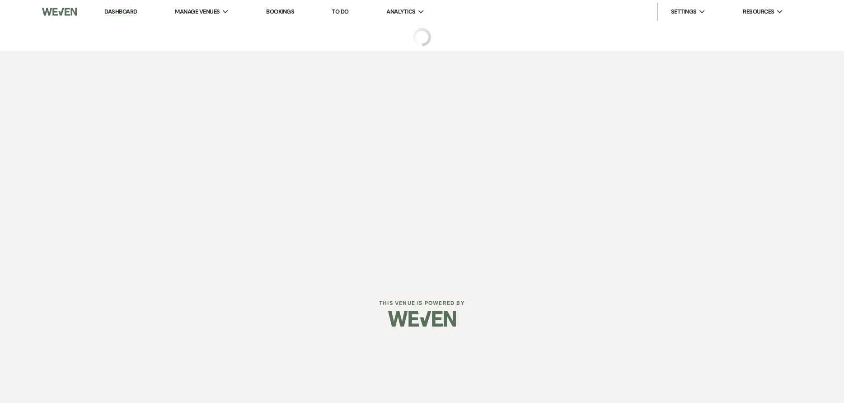
select select "2"
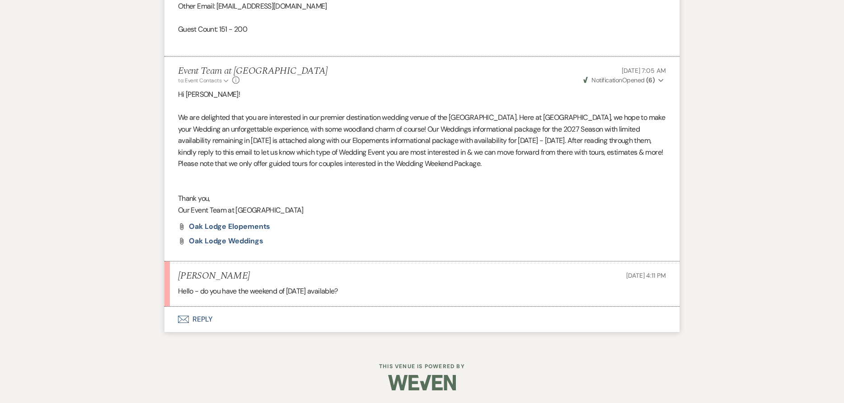
scroll to position [725, 0]
click at [277, 315] on button "Envelope Reply" at bounding box center [422, 318] width 515 height 25
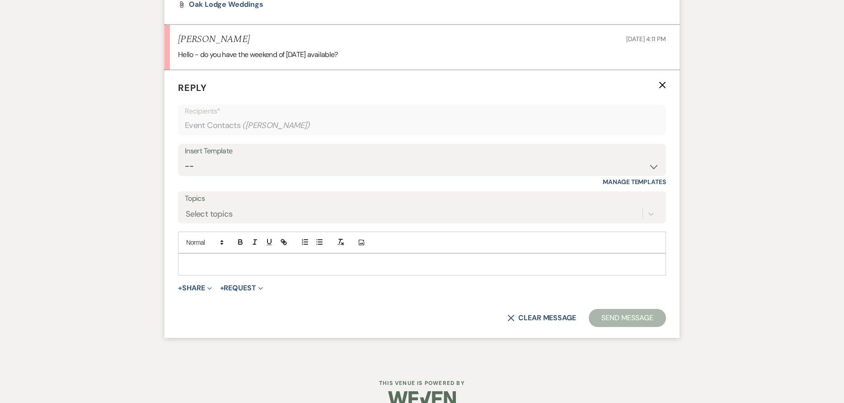
scroll to position [963, 0]
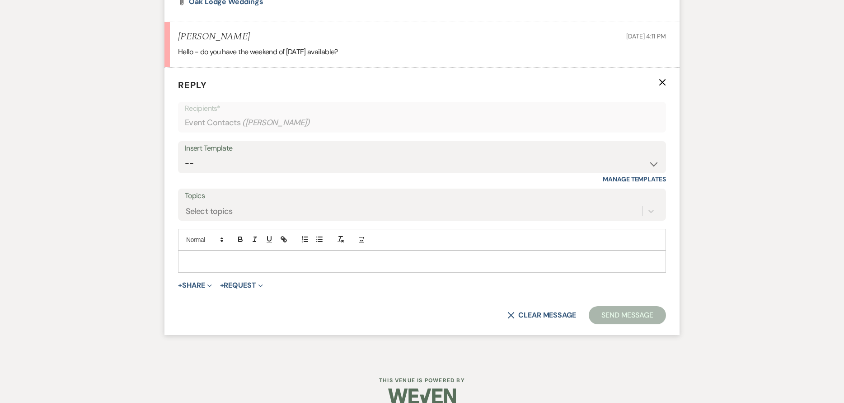
click at [276, 263] on p at bounding box center [422, 261] width 474 height 10
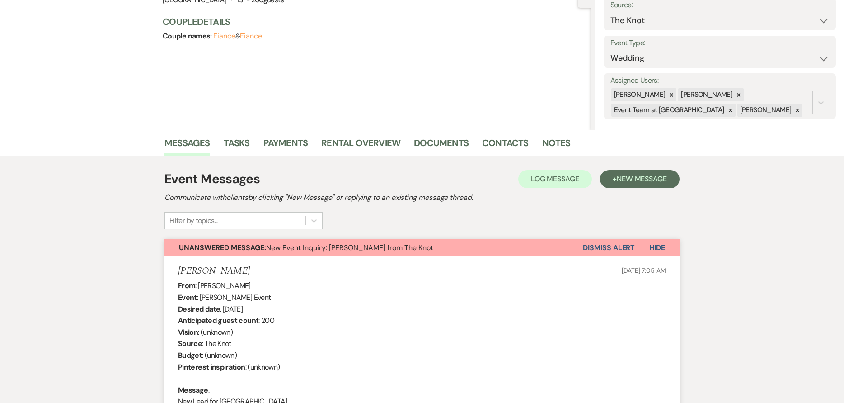
scroll to position [0, 0]
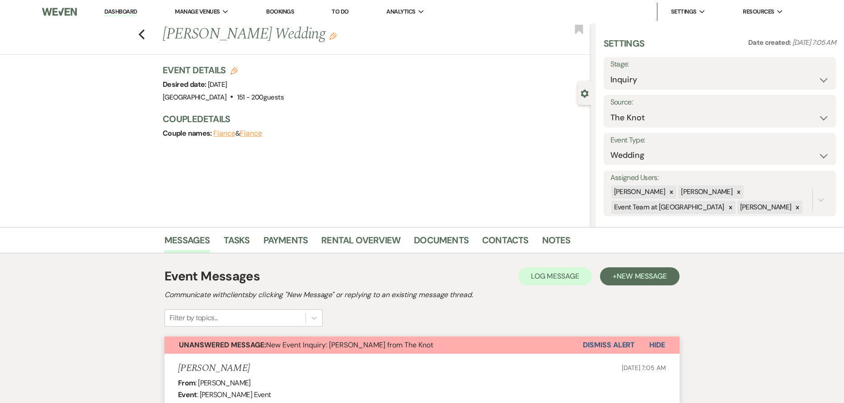
click at [121, 12] on link "Dashboard" at bounding box center [120, 12] width 33 height 9
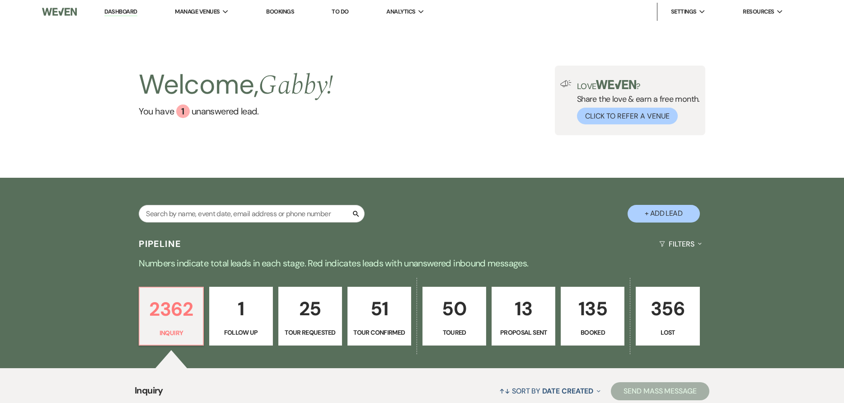
click at [589, 339] on link "135 Booked" at bounding box center [593, 316] width 64 height 59
select select "7"
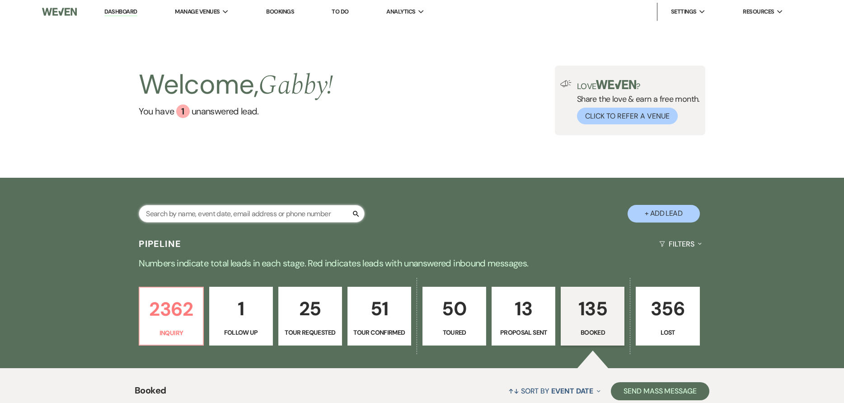
click at [267, 214] on input "text" at bounding box center [252, 214] width 226 height 18
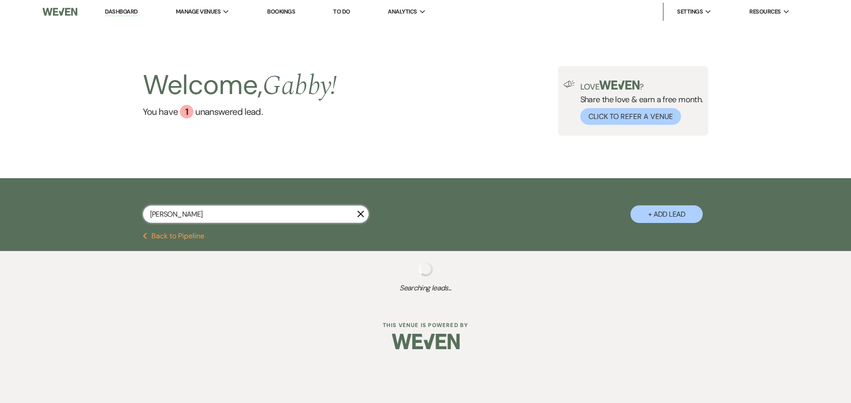
type input "[PERSON_NAME]"
select select "4"
select select "6"
select select "8"
select select "5"
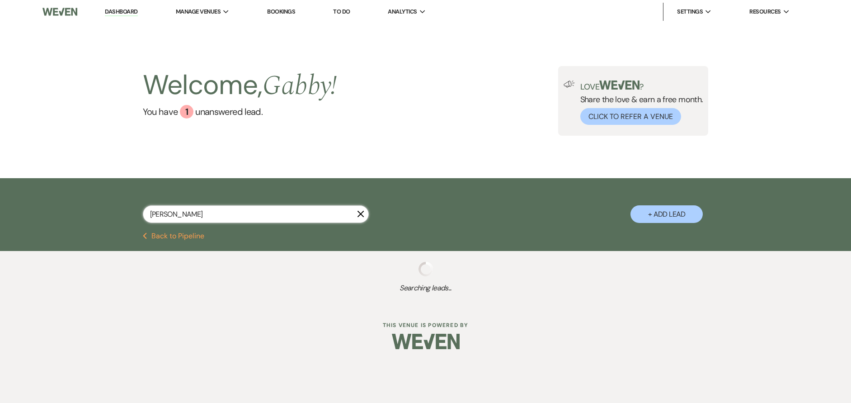
select select "8"
select select "5"
select select "8"
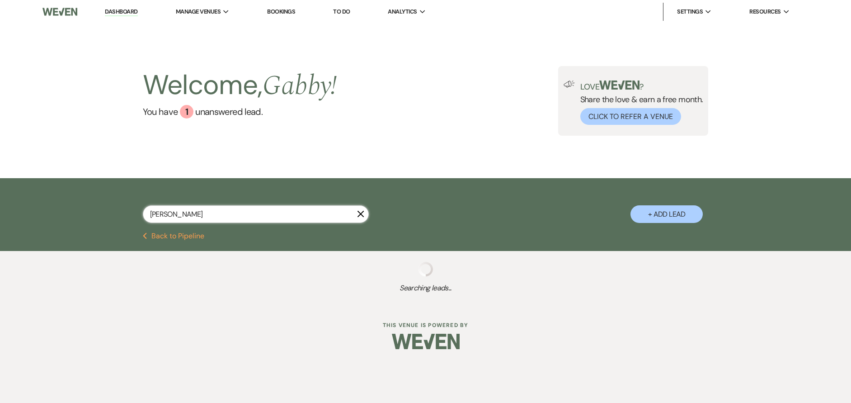
select select "5"
select select "6"
select select "8"
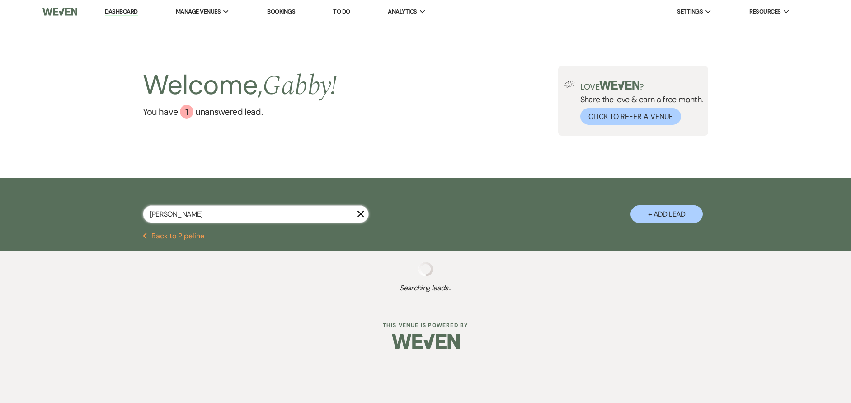
select select "8"
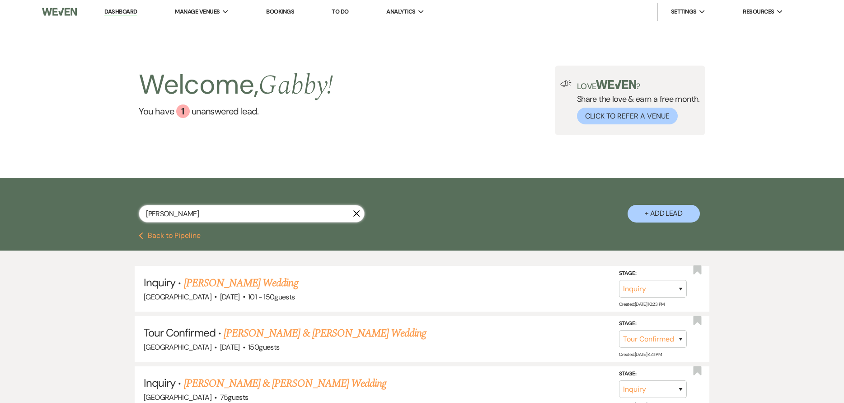
type input "[PERSON_NAME]"
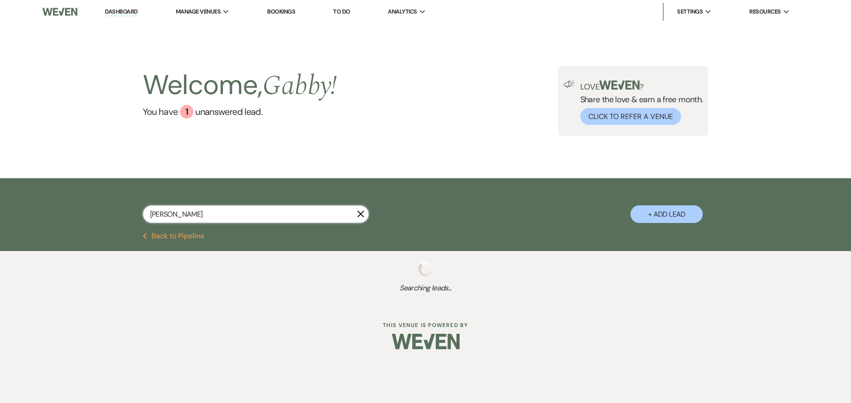
select select "4"
select select "6"
select select "8"
select select "5"
select select "8"
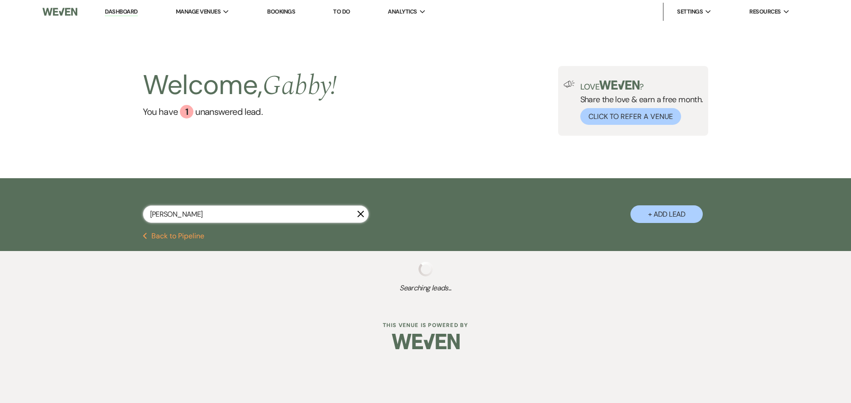
select select "8"
select select "5"
select select "8"
select select "6"
select select "8"
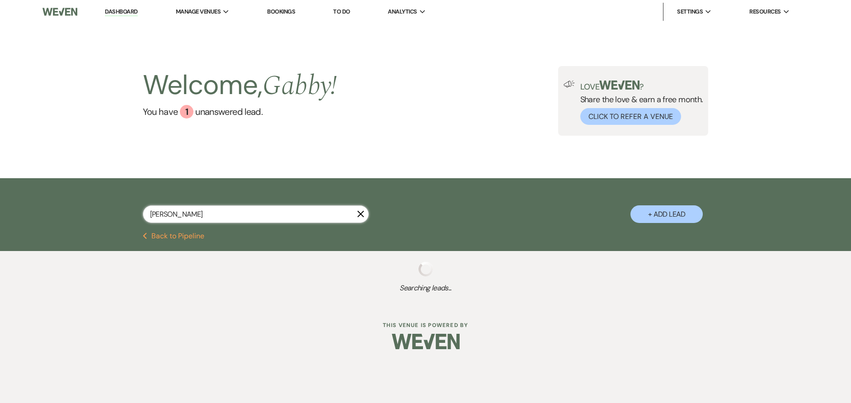
select select "8"
type input "[PERSON_NAME]"
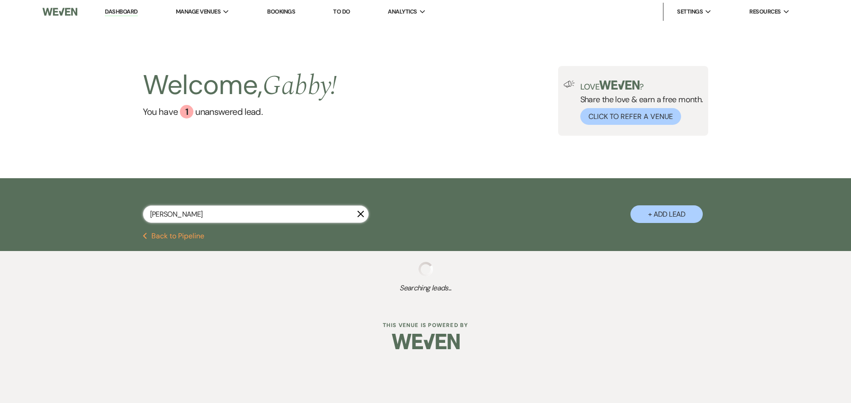
select select "4"
select select "5"
select select "6"
select select "5"
select select "4"
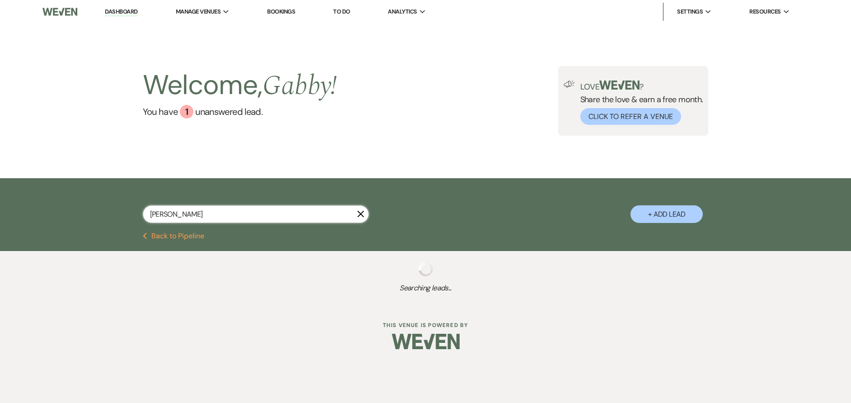
select select "6"
select select "8"
select select "4"
select select "8"
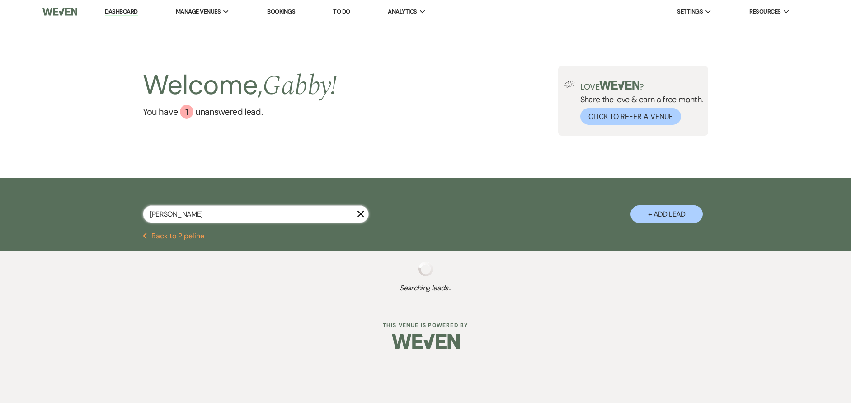
select select "5"
select select "8"
select select "5"
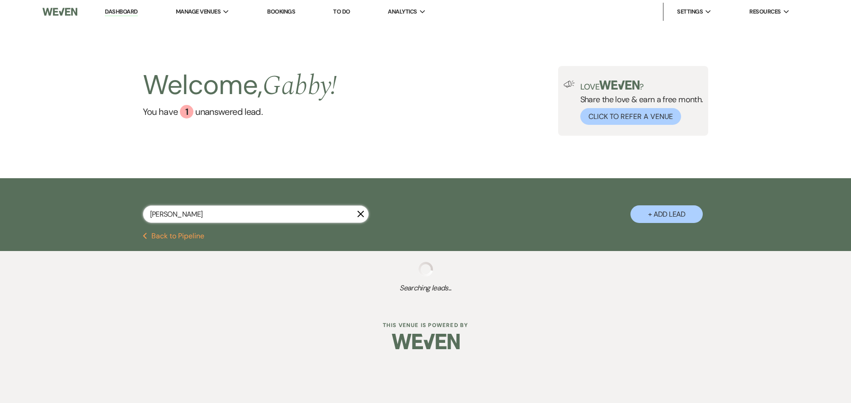
select select "8"
select select "5"
select select "8"
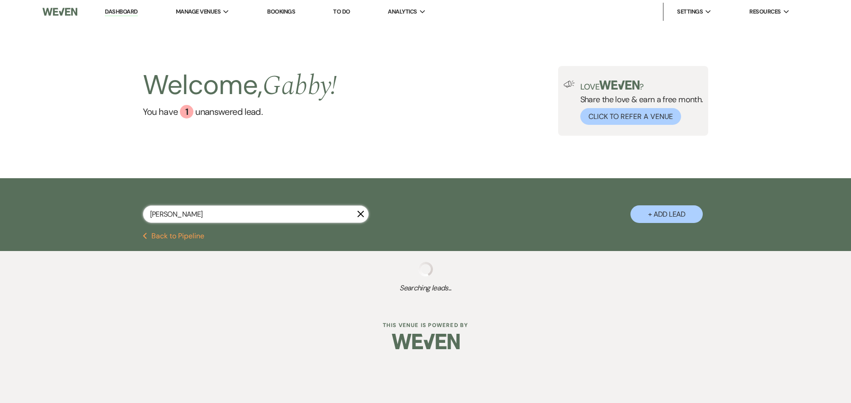
select select "5"
select select "6"
select select "8"
select select "5"
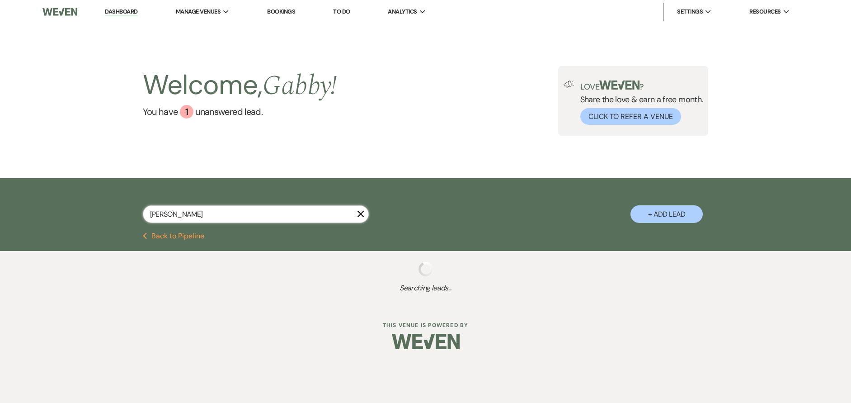
select select "8"
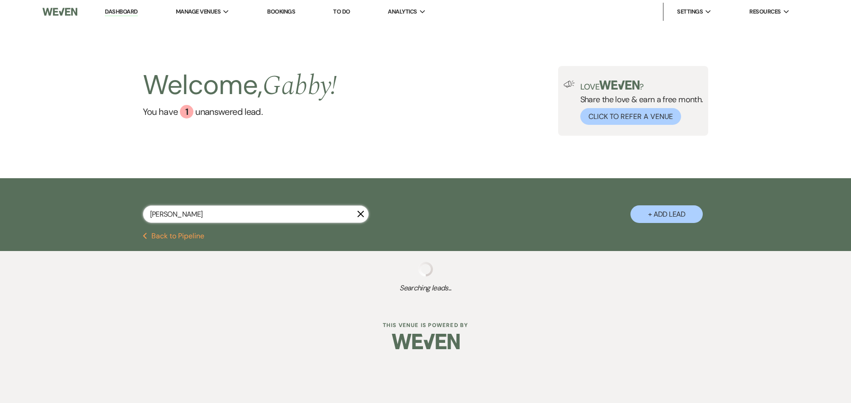
select select "8"
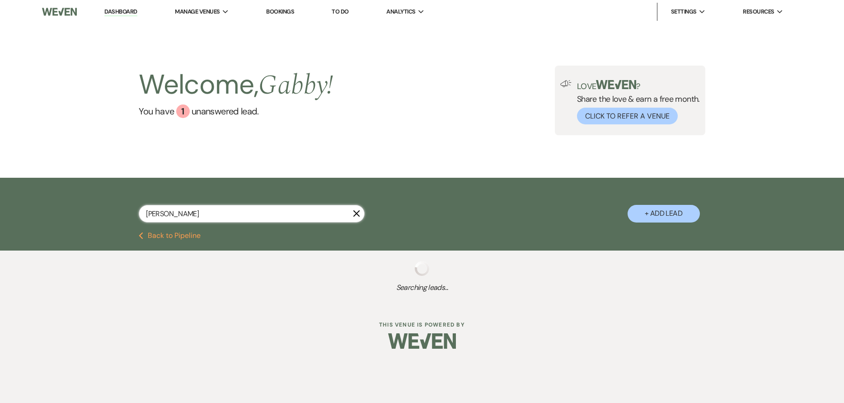
type input "[PERSON_NAME]"
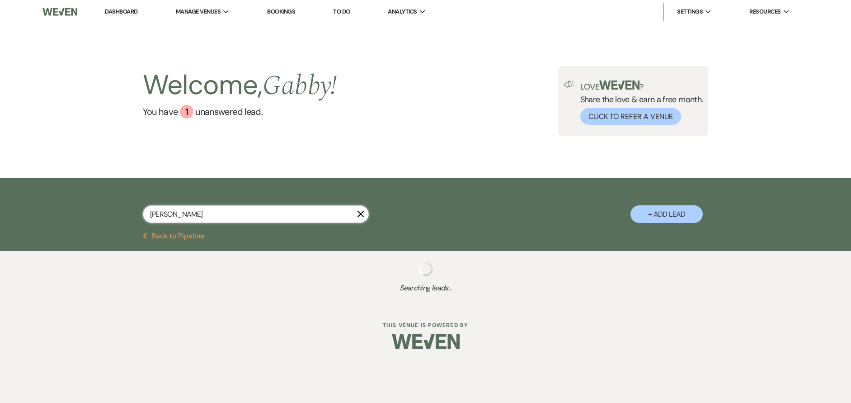
select select "4"
select select "6"
select select "8"
select select "5"
select select "8"
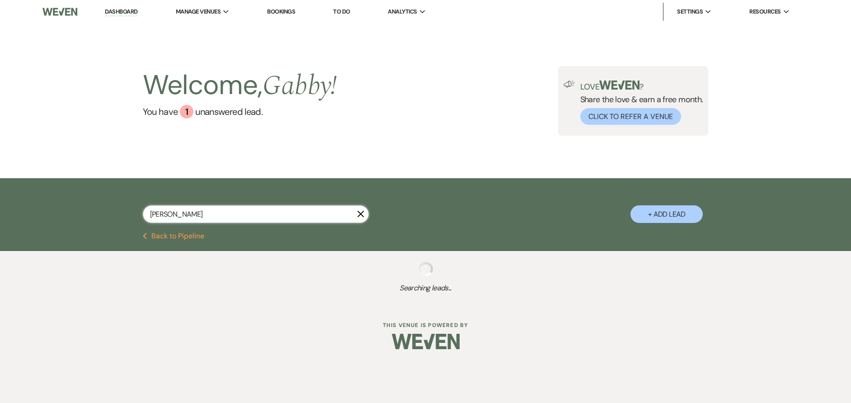
select select "8"
select select "5"
select select "8"
select select "6"
select select "8"
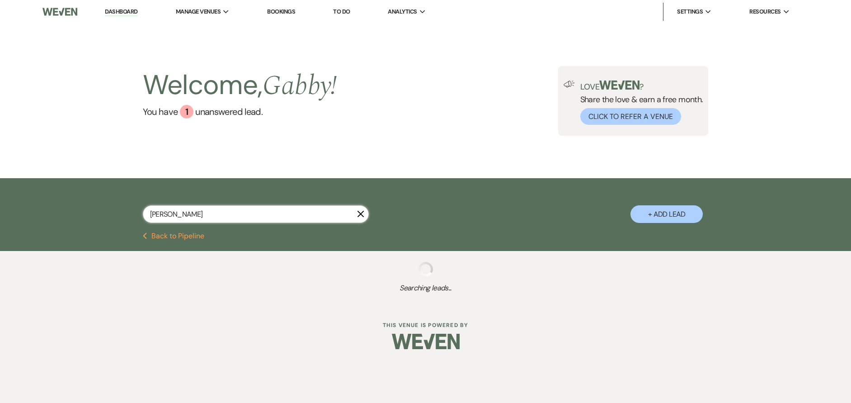
select select "8"
type input "[PERSON_NAME]"
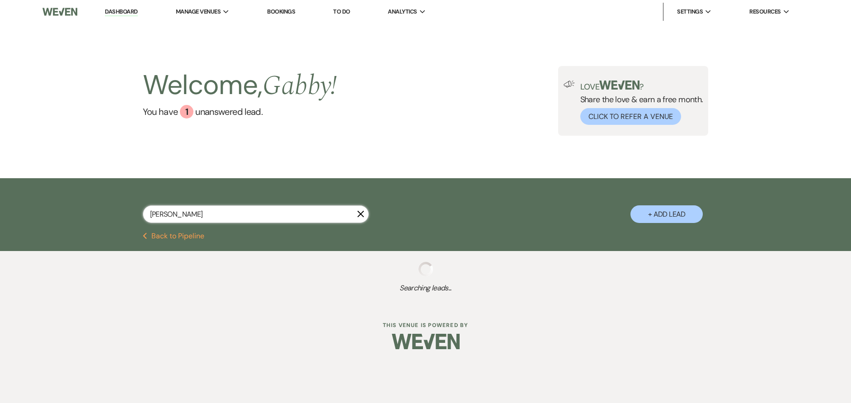
select select "4"
select select "6"
select select "8"
select select "5"
select select "8"
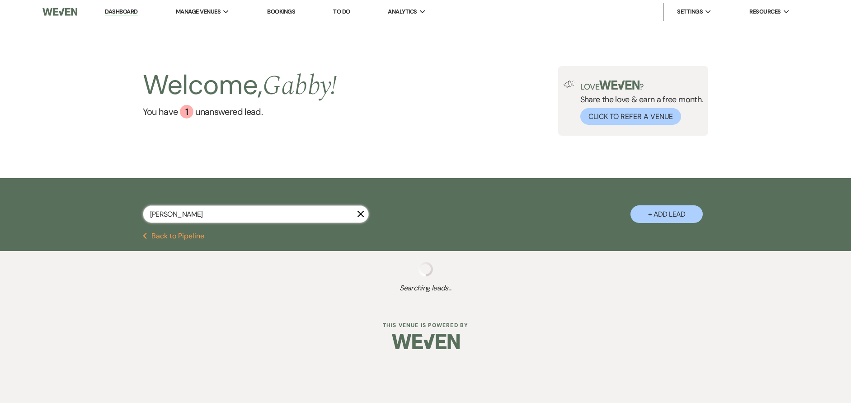
select select "8"
select select "5"
select select "8"
select select "6"
select select "8"
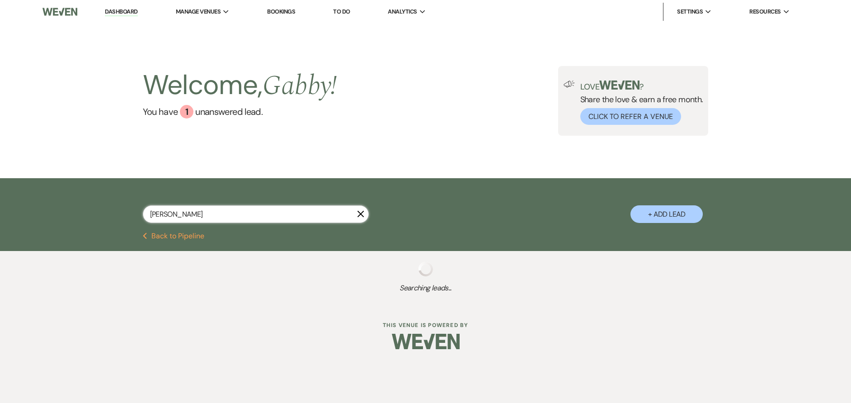
select select "8"
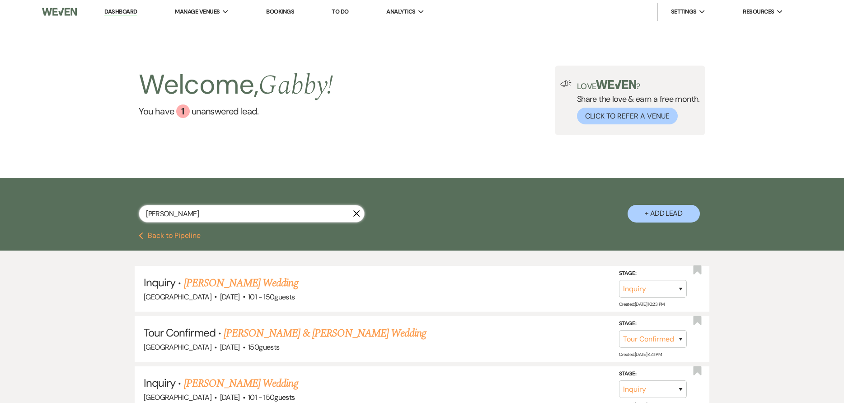
type input "[PERSON_NAME]"
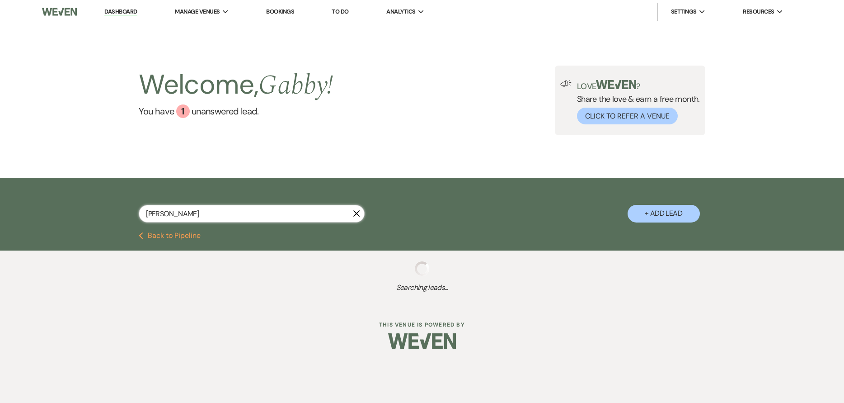
select select "4"
select select "6"
select select "8"
select select "5"
select select "8"
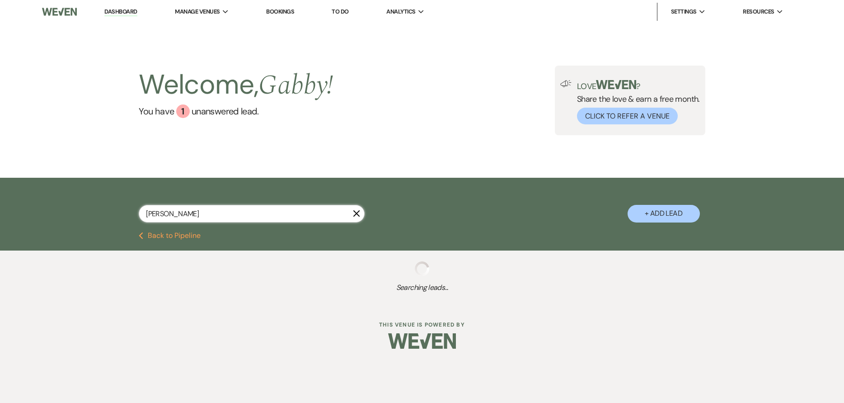
select select "8"
select select "5"
select select "8"
select select "6"
select select "8"
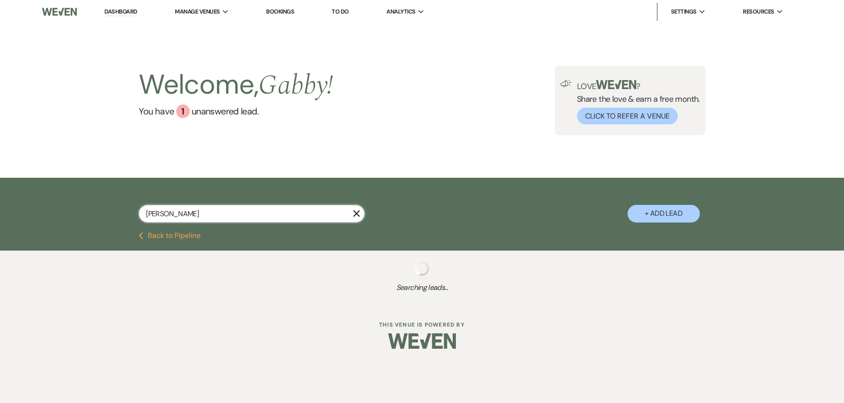
select select "8"
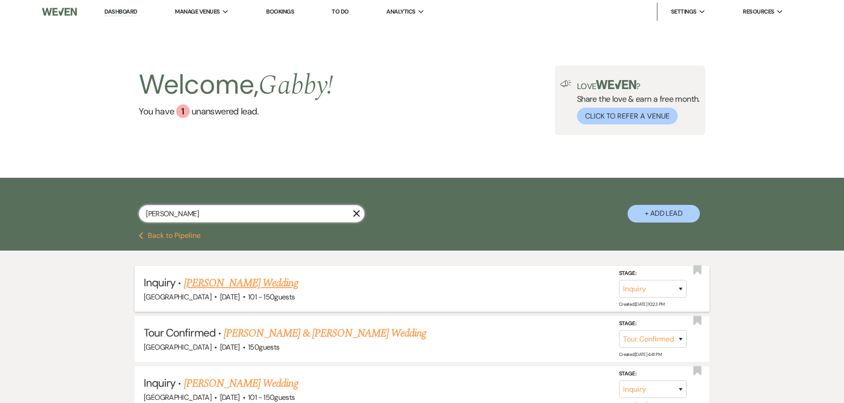
type input "[PERSON_NAME]"
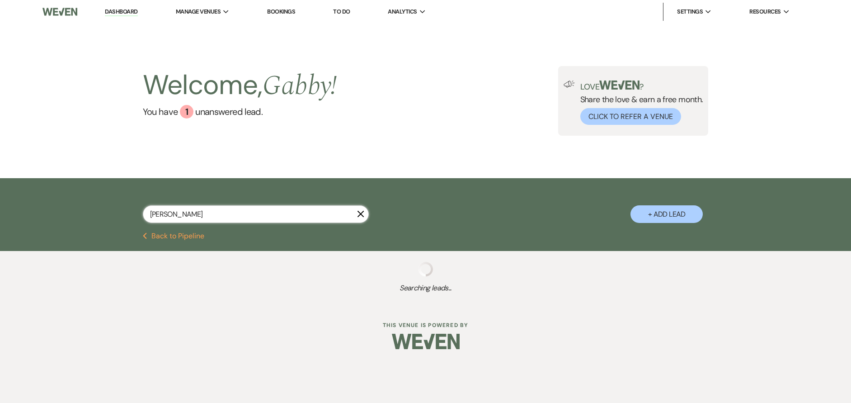
select select "4"
select select "6"
select select "8"
select select "5"
select select "8"
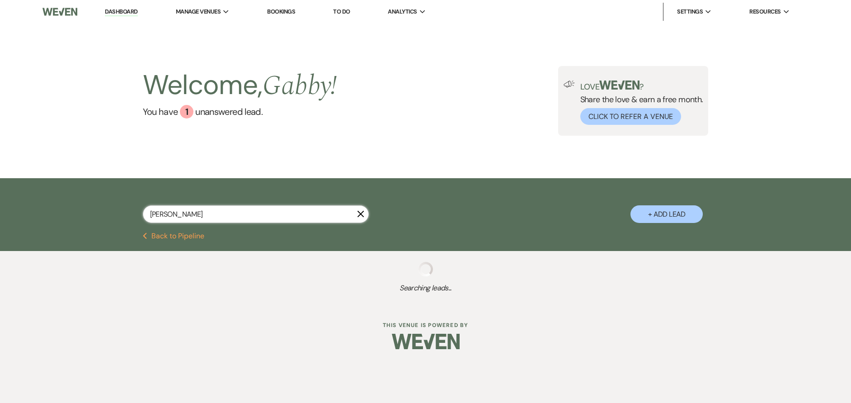
select select "8"
select select "5"
select select "8"
select select "6"
select select "8"
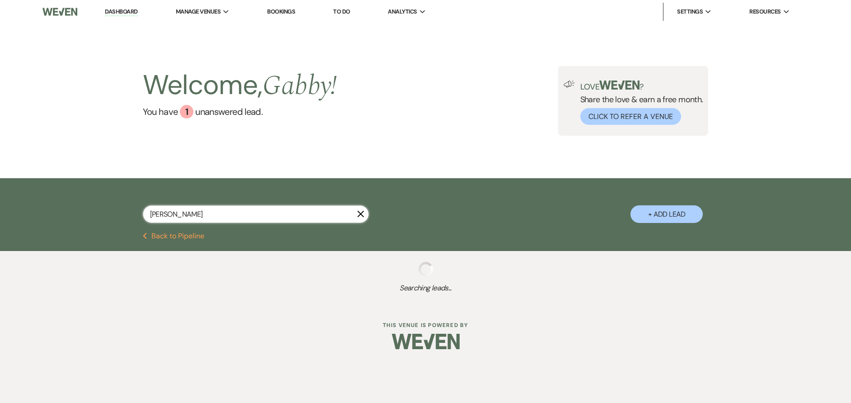
select select "8"
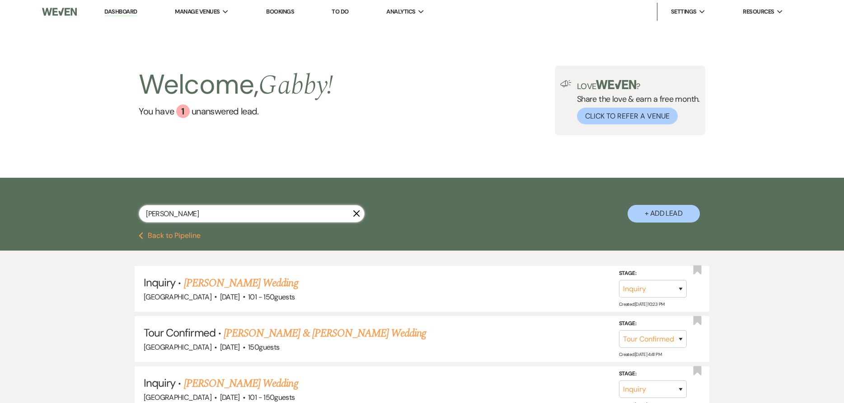
type input "[PERSON_NAME]"
click at [357, 212] on icon "X" at bounding box center [356, 213] width 7 height 7
select select "7"
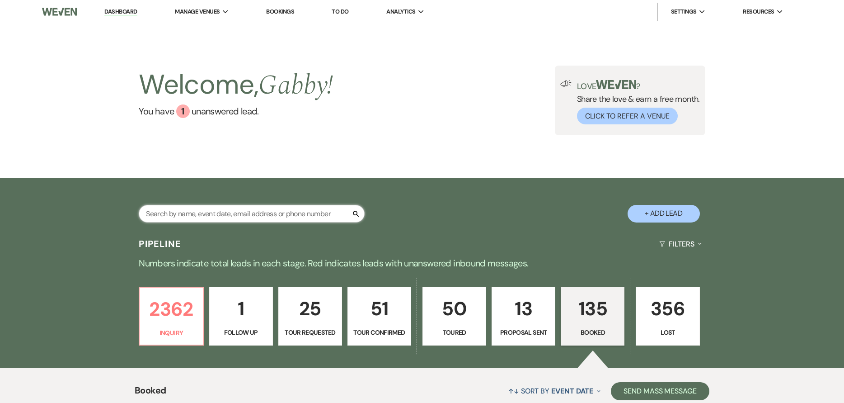
click at [214, 209] on input "text" at bounding box center [252, 214] width 226 height 18
drag, startPoint x: 158, startPoint y: 324, endPoint x: 245, endPoint y: 215, distance: 139.3
click at [158, 324] on p "2362" at bounding box center [171, 309] width 52 height 30
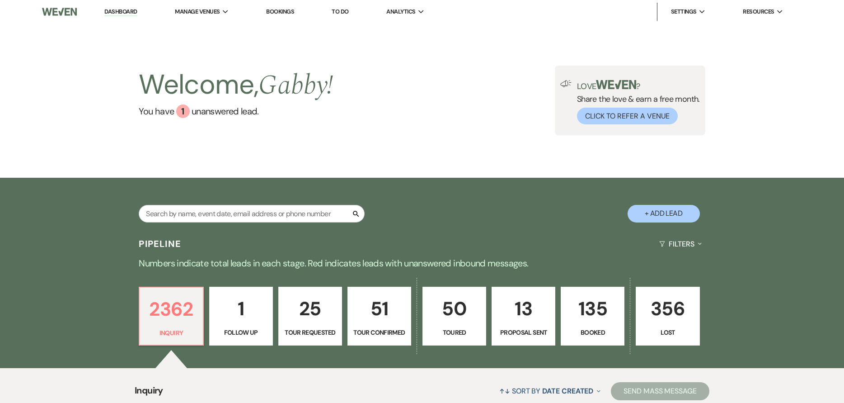
click at [546, 318] on p "13" at bounding box center [524, 308] width 52 height 30
select select "6"
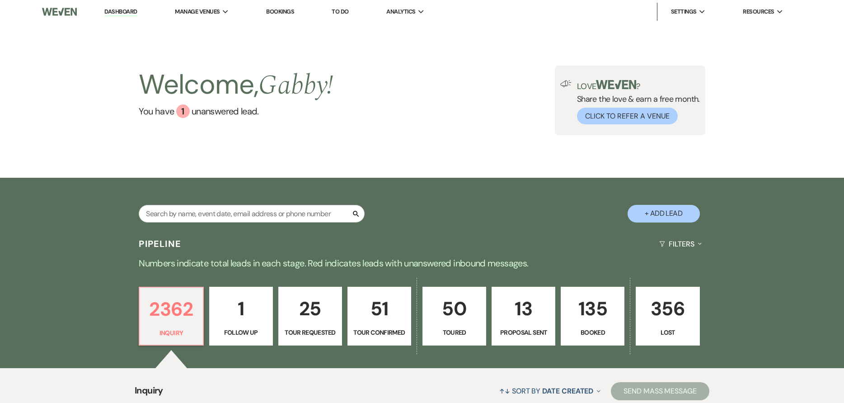
select select "6"
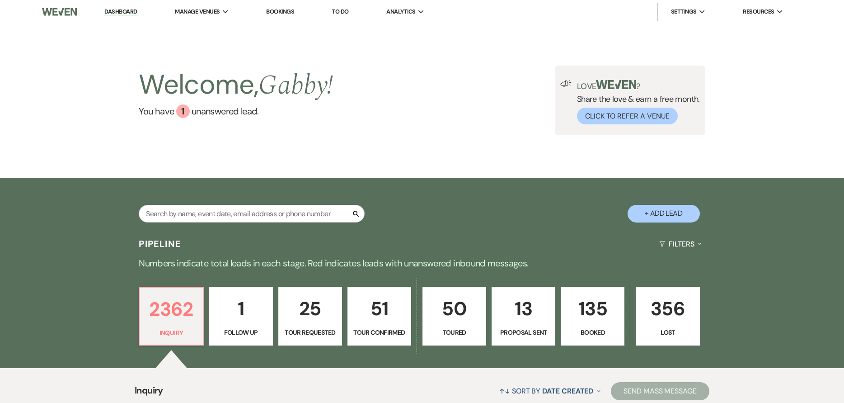
select select "6"
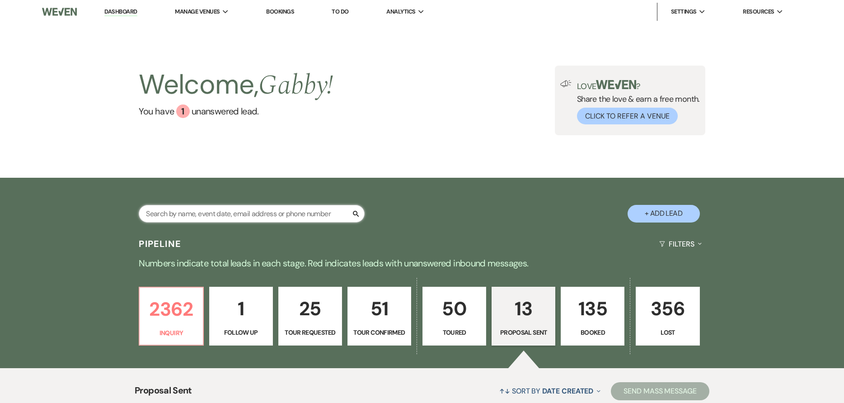
click at [289, 210] on input "text" at bounding box center [252, 214] width 226 height 18
type input "[PERSON_NAME]"
select select "4"
select select "6"
select select "8"
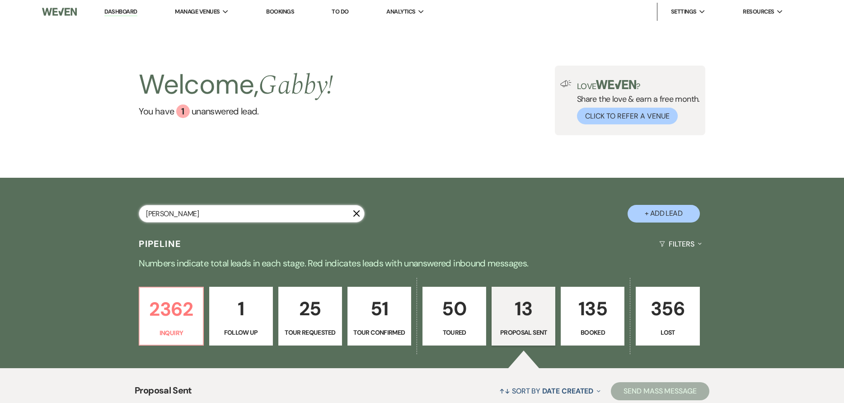
select select "5"
select select "8"
select select "5"
select select "8"
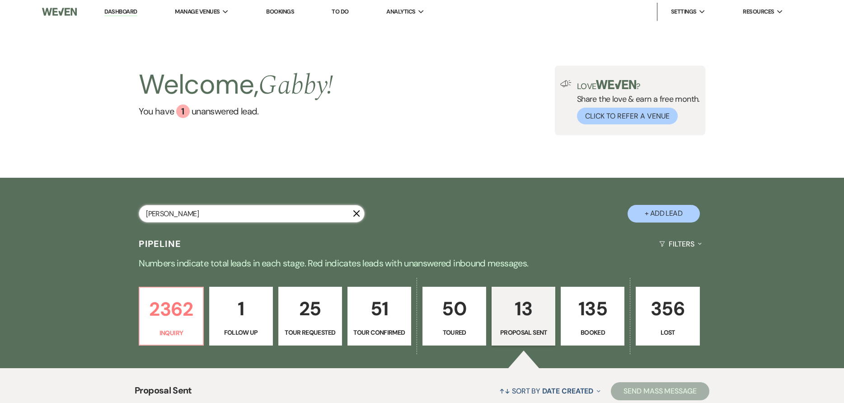
select select "6"
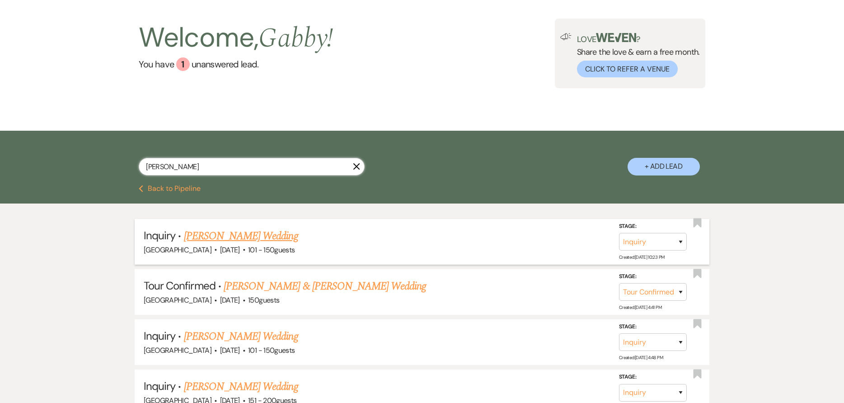
scroll to position [136, 0]
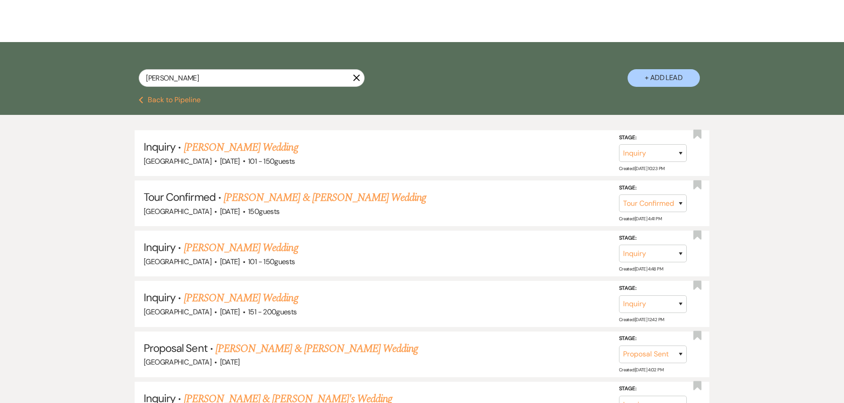
click at [288, 347] on link "[PERSON_NAME] & [PERSON_NAME] Wedding" at bounding box center [317, 348] width 203 height 16
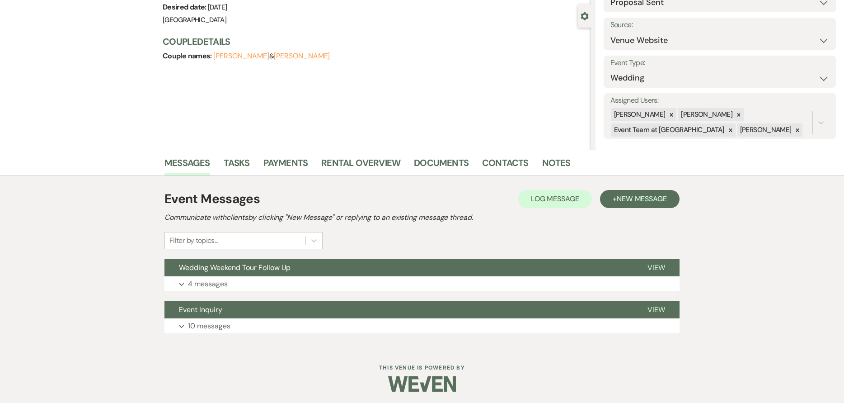
scroll to position [80, 0]
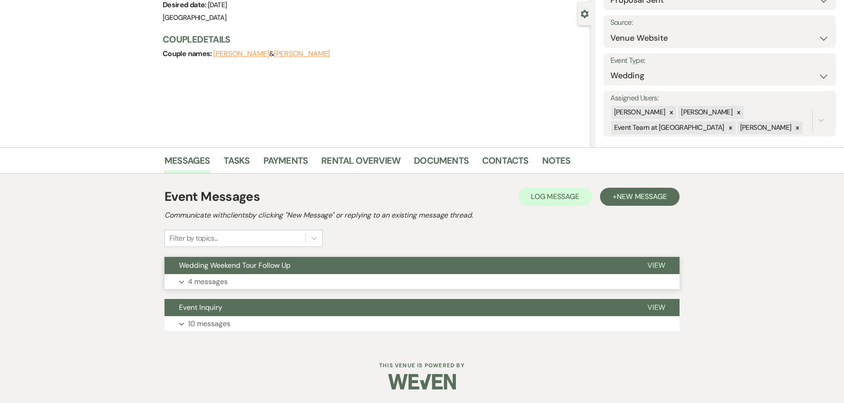
click at [358, 267] on button "Wedding Weekend Tour Follow Up" at bounding box center [399, 265] width 469 height 17
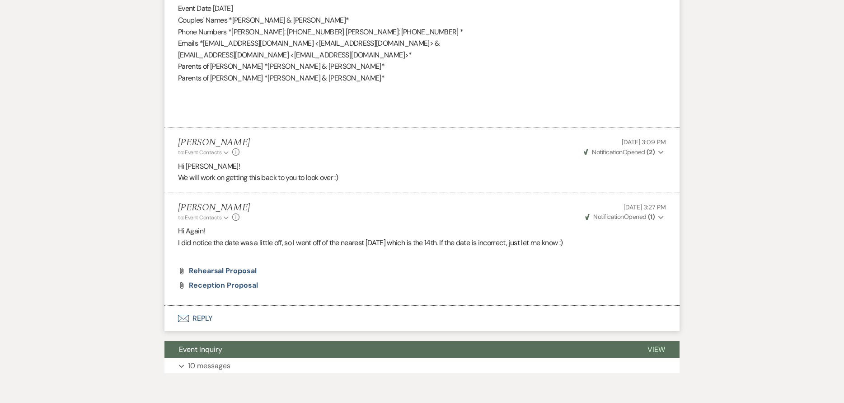
scroll to position [938, 0]
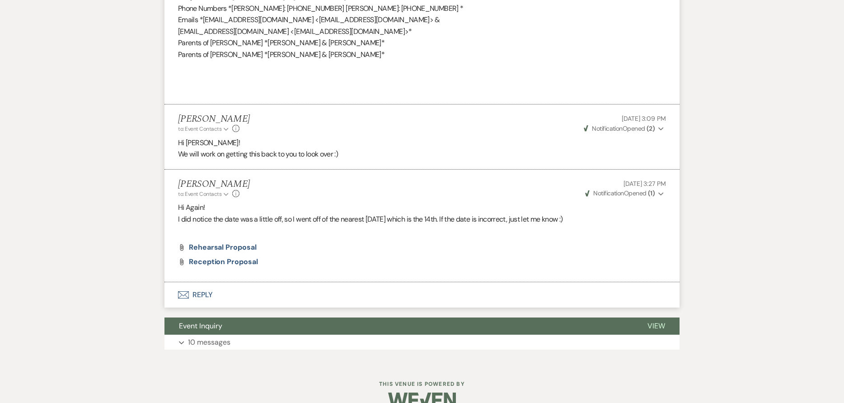
click at [632, 195] on span "Weven Check Notification Opened ( 1 )" at bounding box center [620, 193] width 70 height 8
click at [625, 196] on span "Weven Check Notification Opened ( 1 )" at bounding box center [620, 193] width 70 height 8
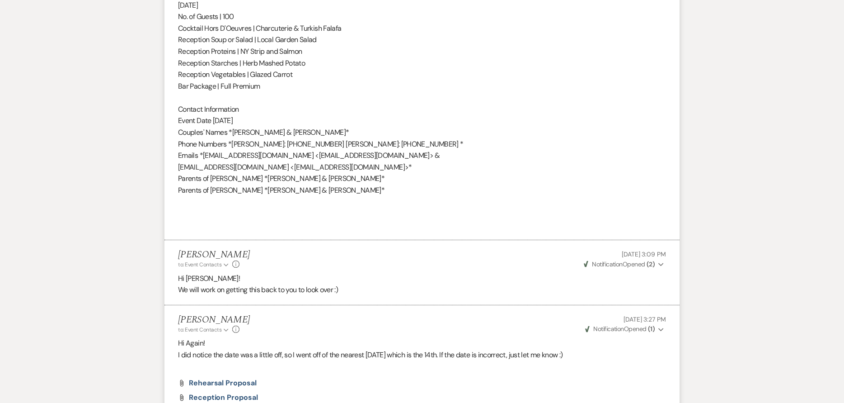
scroll to position [957, 0]
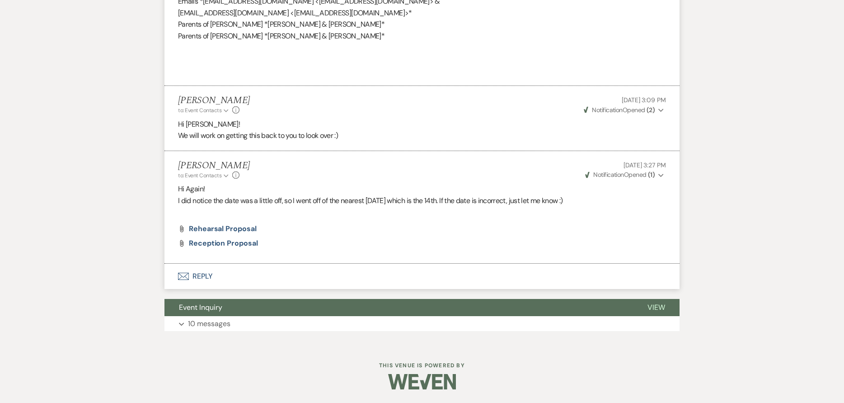
click at [279, 279] on button "Envelope Reply" at bounding box center [422, 276] width 515 height 25
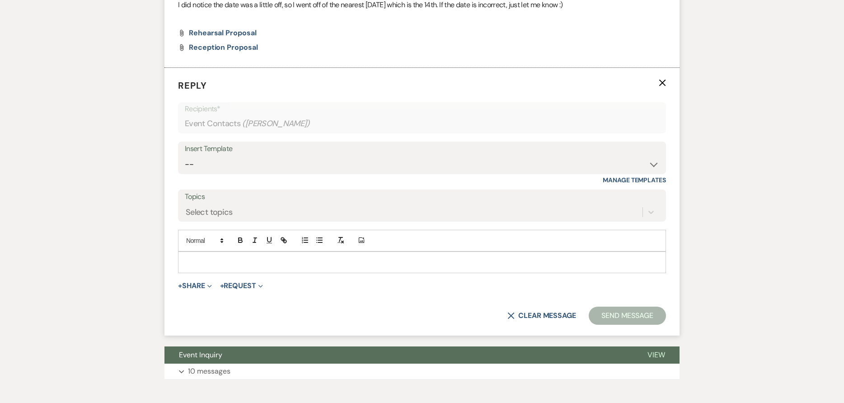
scroll to position [1153, 0]
click at [275, 270] on div at bounding box center [422, 261] width 487 height 21
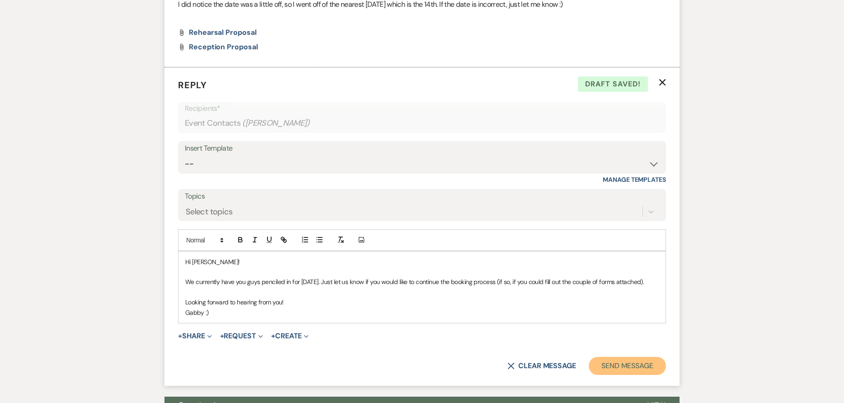
click at [631, 374] on button "Send Message" at bounding box center [627, 366] width 77 height 18
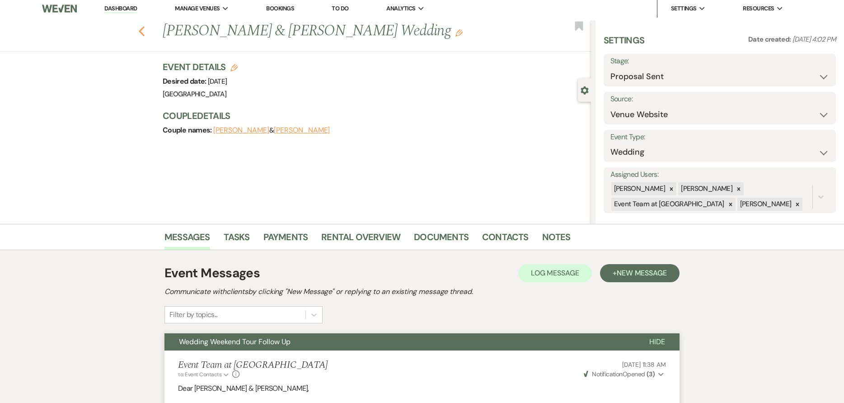
scroll to position [0, 0]
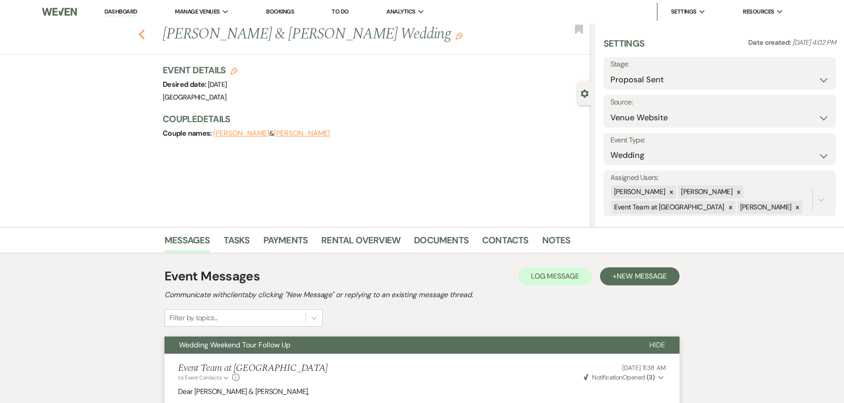
click at [144, 31] on icon "Previous" at bounding box center [141, 34] width 7 height 11
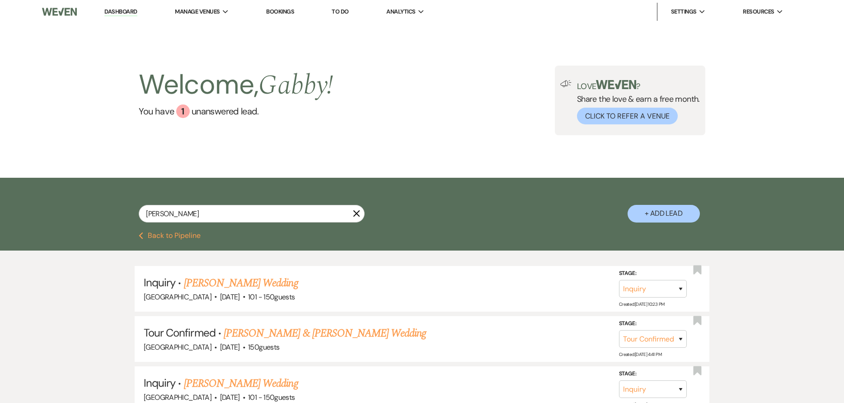
drag, startPoint x: 107, startPoint y: 12, endPoint x: 472, endPoint y: 77, distance: 371.0
click at [107, 12] on link "Dashboard" at bounding box center [120, 12] width 33 height 9
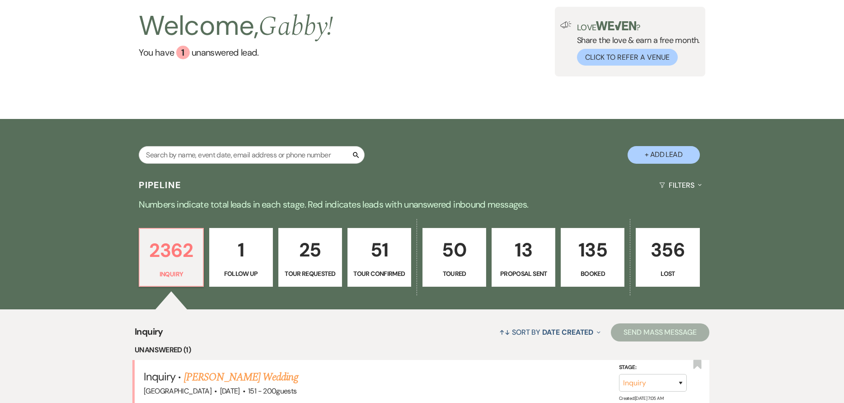
scroll to position [226, 0]
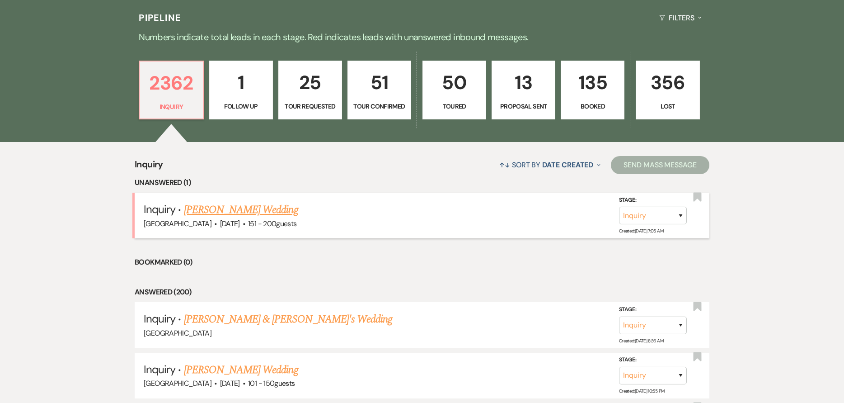
click at [244, 209] on link "[PERSON_NAME] Wedding" at bounding box center [241, 210] width 114 height 16
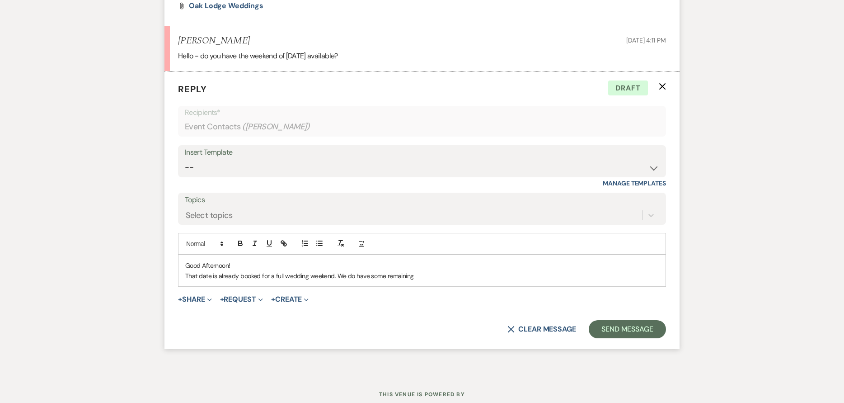
scroll to position [967, 0]
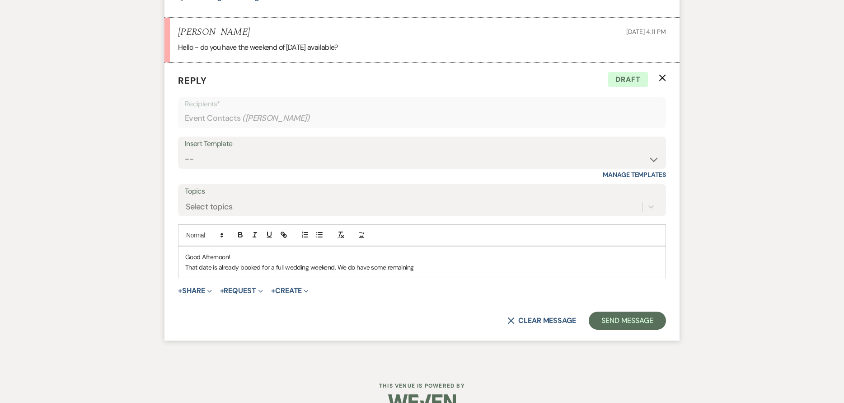
click at [437, 269] on p "That date is already booked for a full wedding weekend. We do have some remaini…" at bounding box center [422, 267] width 474 height 10
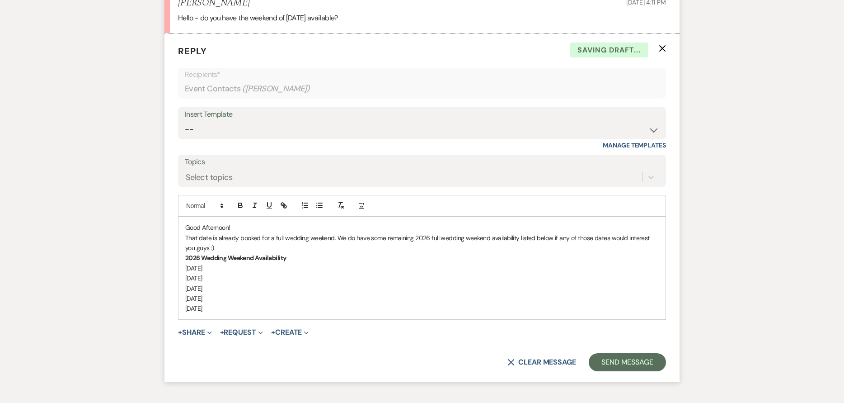
scroll to position [1013, 0]
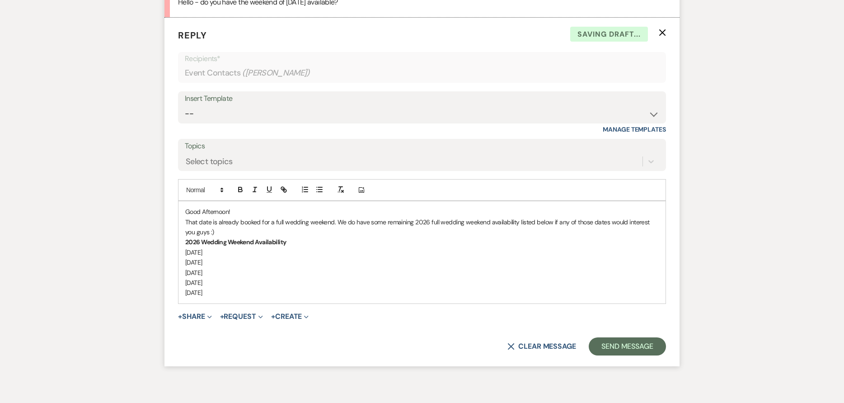
click at [628, 331] on form "Reply X Saving draft... Recipients* Event Contacts ( [PERSON_NAME] ) Insert Tem…" at bounding box center [422, 192] width 515 height 349
click at [632, 347] on button "Send Message" at bounding box center [627, 346] width 77 height 18
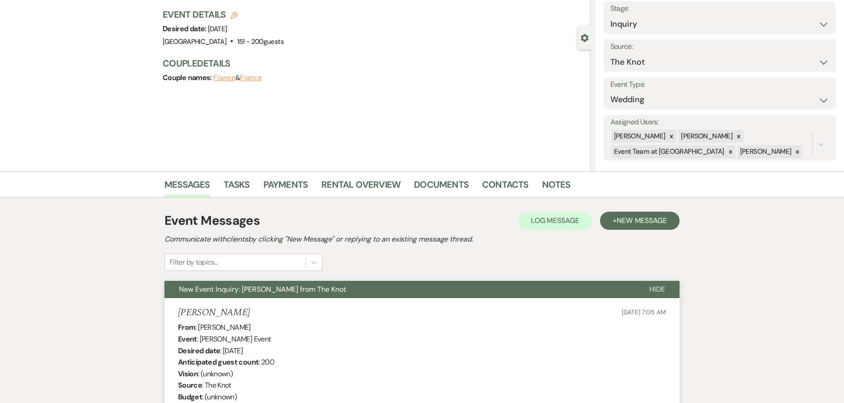
scroll to position [0, 0]
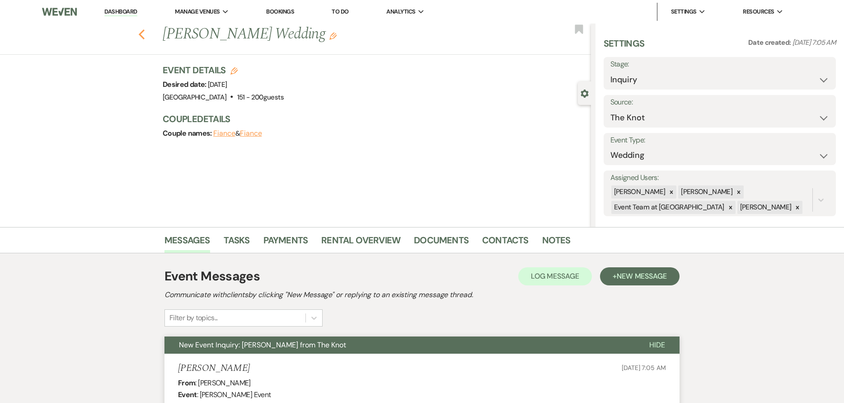
click at [143, 31] on icon "Previous" at bounding box center [141, 34] width 7 height 11
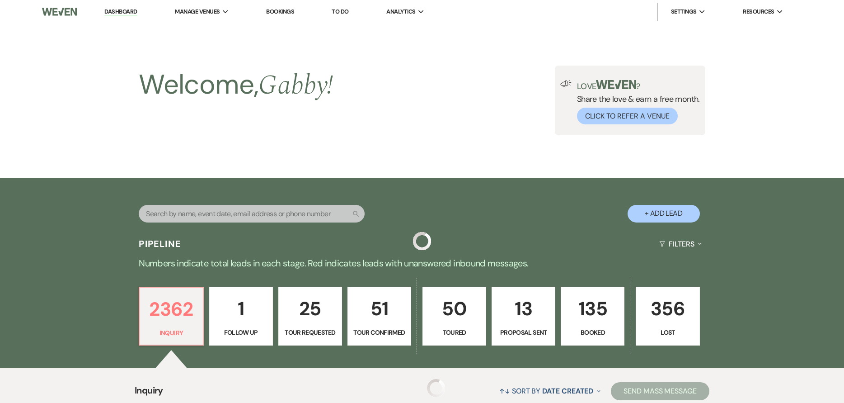
scroll to position [226, 0]
